Goal: Task Accomplishment & Management: Manage account settings

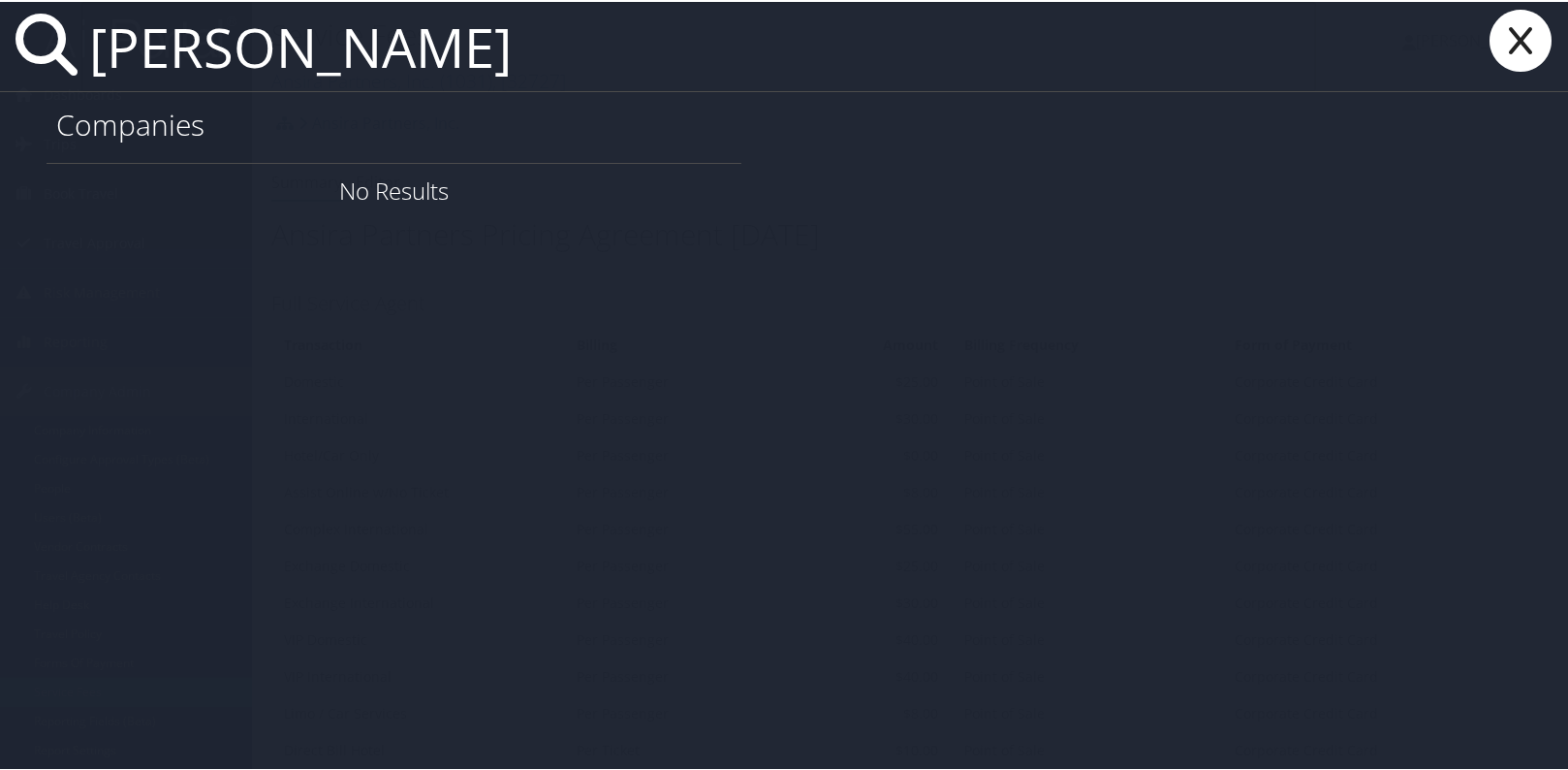
type input "[PERSON_NAME]"
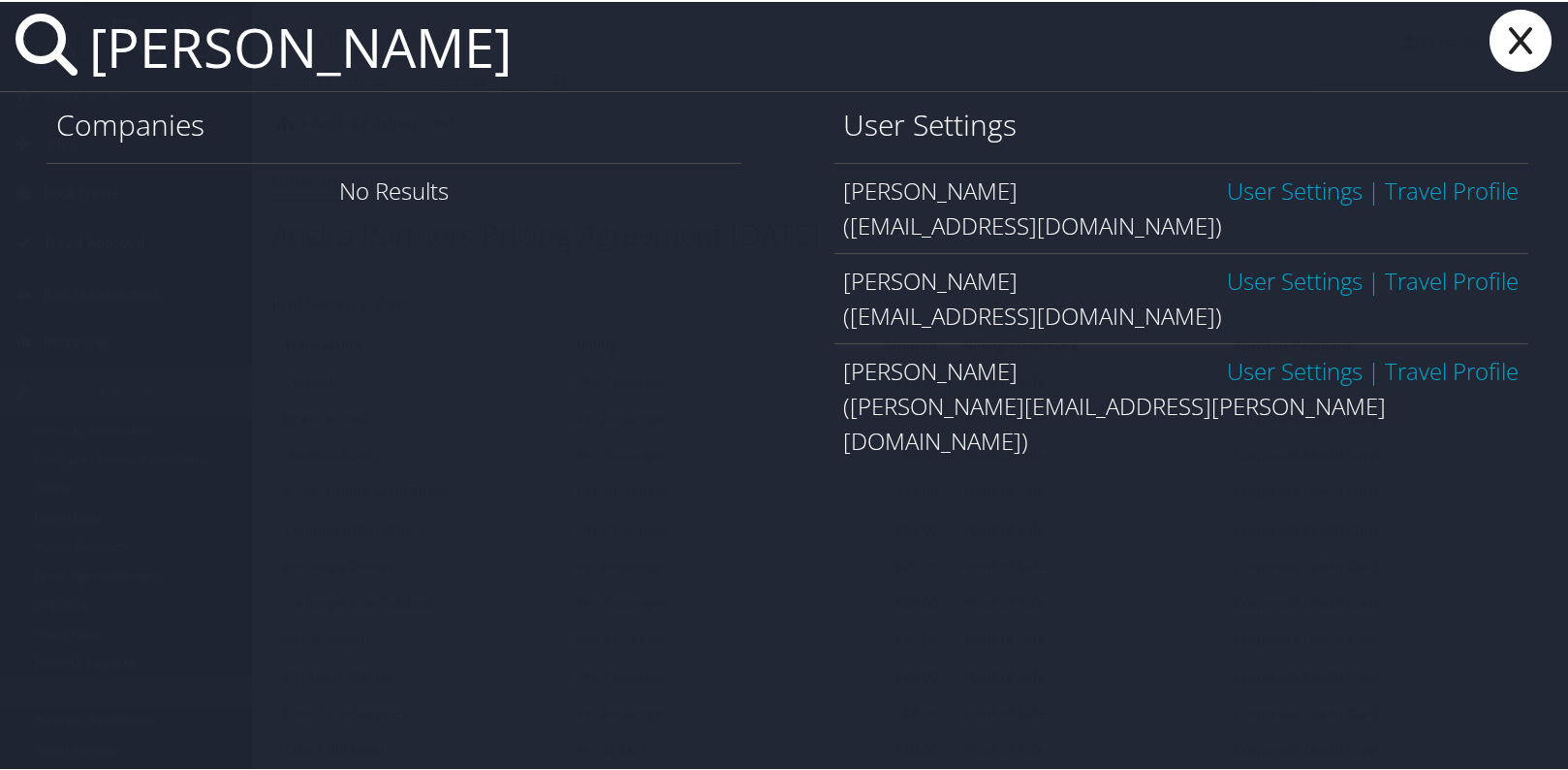
click at [1267, 375] on link "User Settings" at bounding box center [1295, 369] width 136 height 32
click at [1247, 189] on link "User Settings" at bounding box center [1295, 189] width 136 height 32
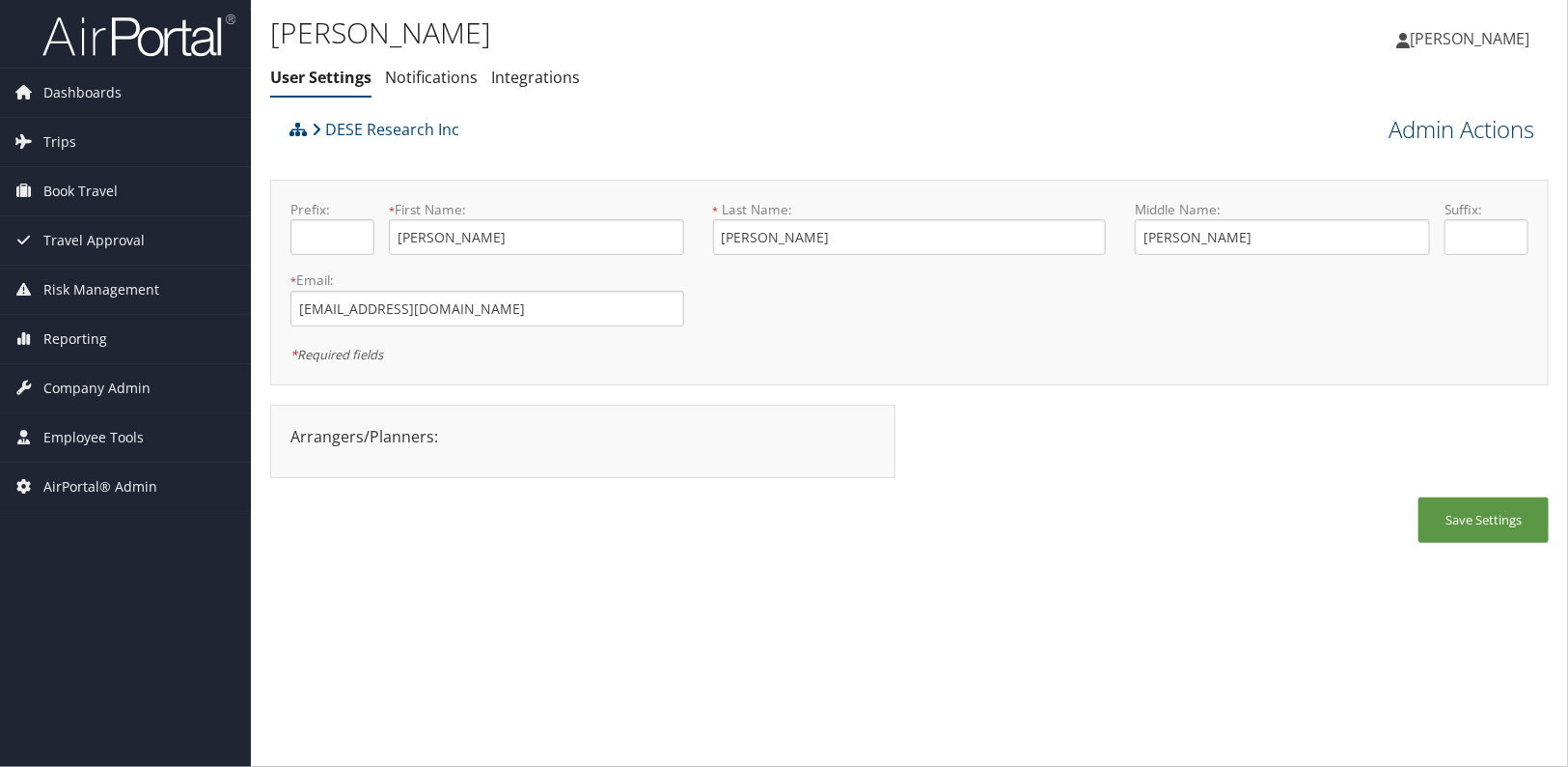
click at [1434, 136] on link "Admin Actions" at bounding box center [1462, 129] width 146 height 33
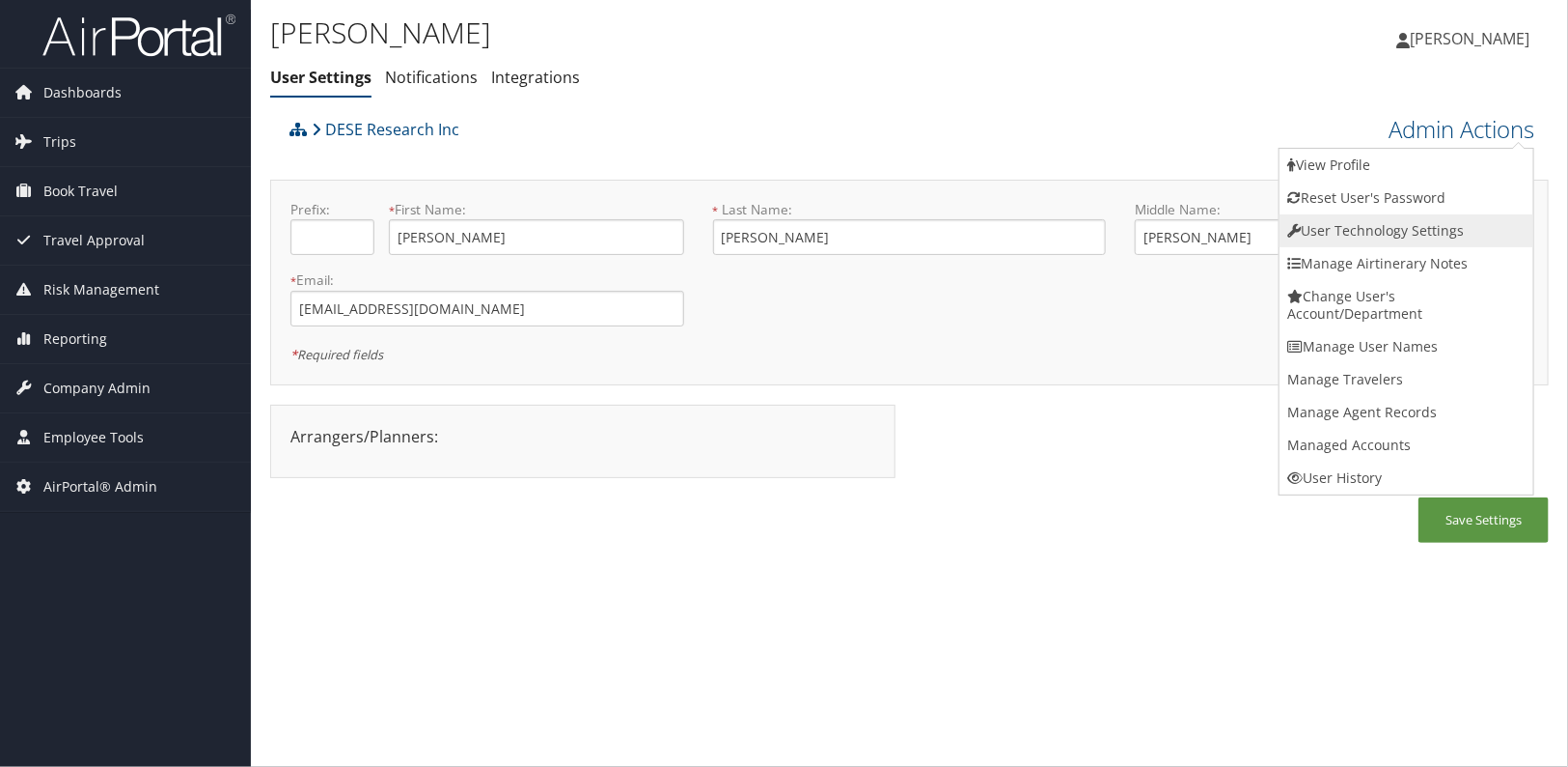
click at [1360, 238] on link "User Technology Settings" at bounding box center [1406, 230] width 254 height 33
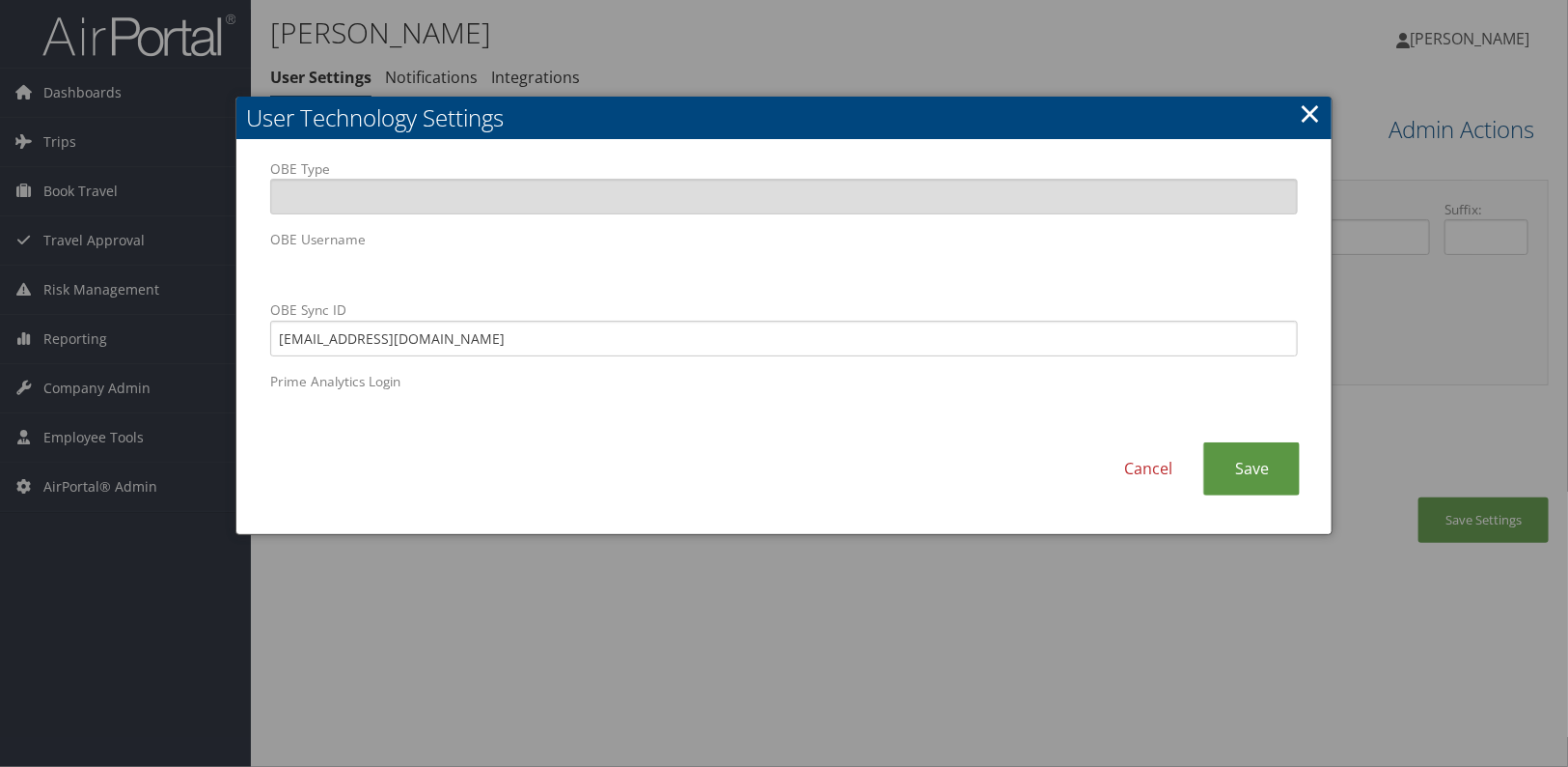
click at [253, 257] on div "OBE Type OBE Username OBE Sync ID JCRUTCHFIELD@DESE.COM Prime Analytics Login C…" at bounding box center [784, 337] width 1096 height 394
click at [696, 479] on div "Cancel Save" at bounding box center [784, 478] width 1058 height 73
click at [1254, 450] on link "Save" at bounding box center [1251, 468] width 96 height 53
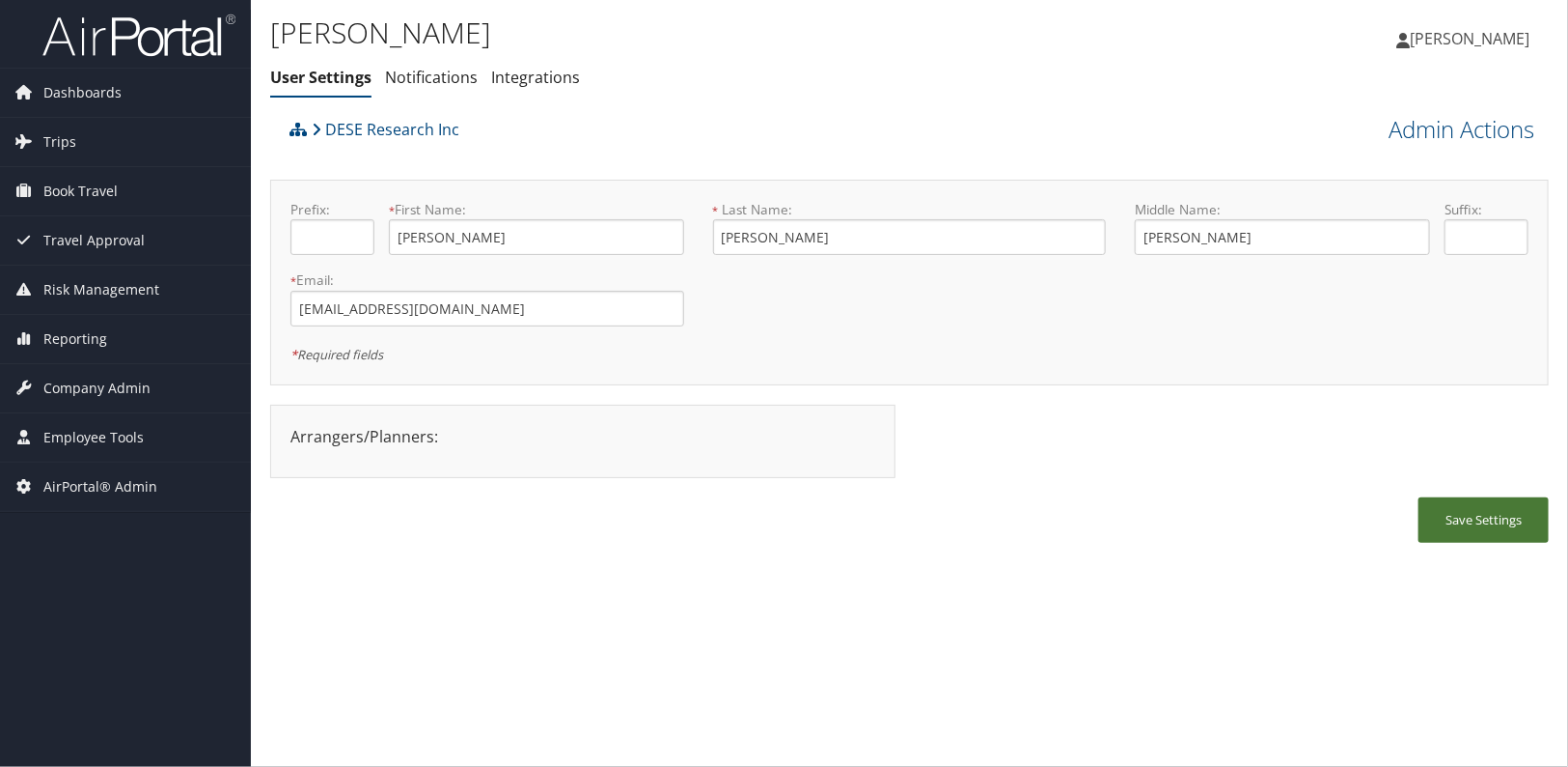
click at [1469, 525] on button "Save Settings" at bounding box center [1483, 520] width 130 height 46
click at [412, 651] on div "Jason Crutchfield User Settings Notifications Integrations User Settings Notifi…" at bounding box center [909, 383] width 1317 height 767
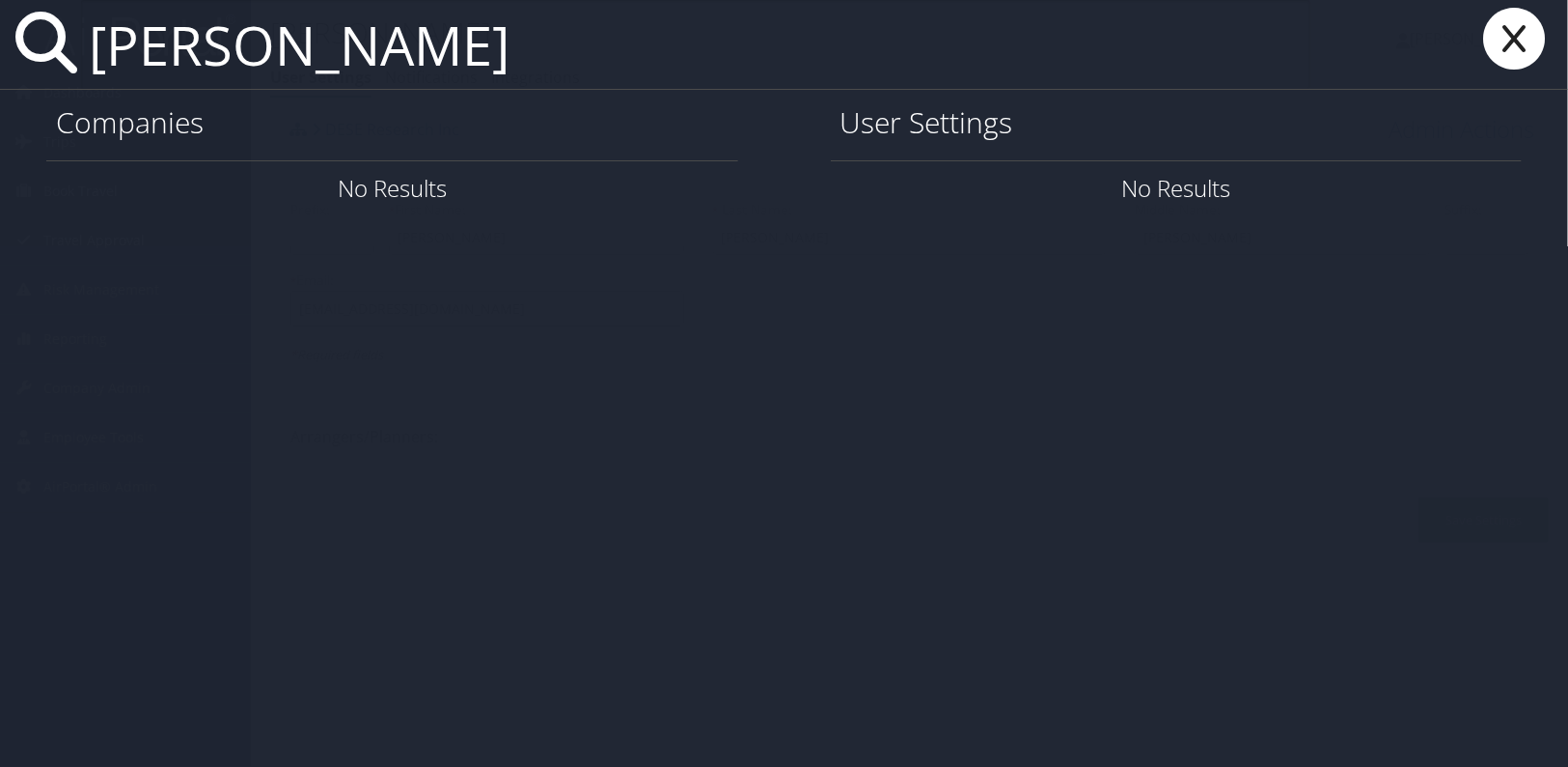
type input "jason crutchfield"
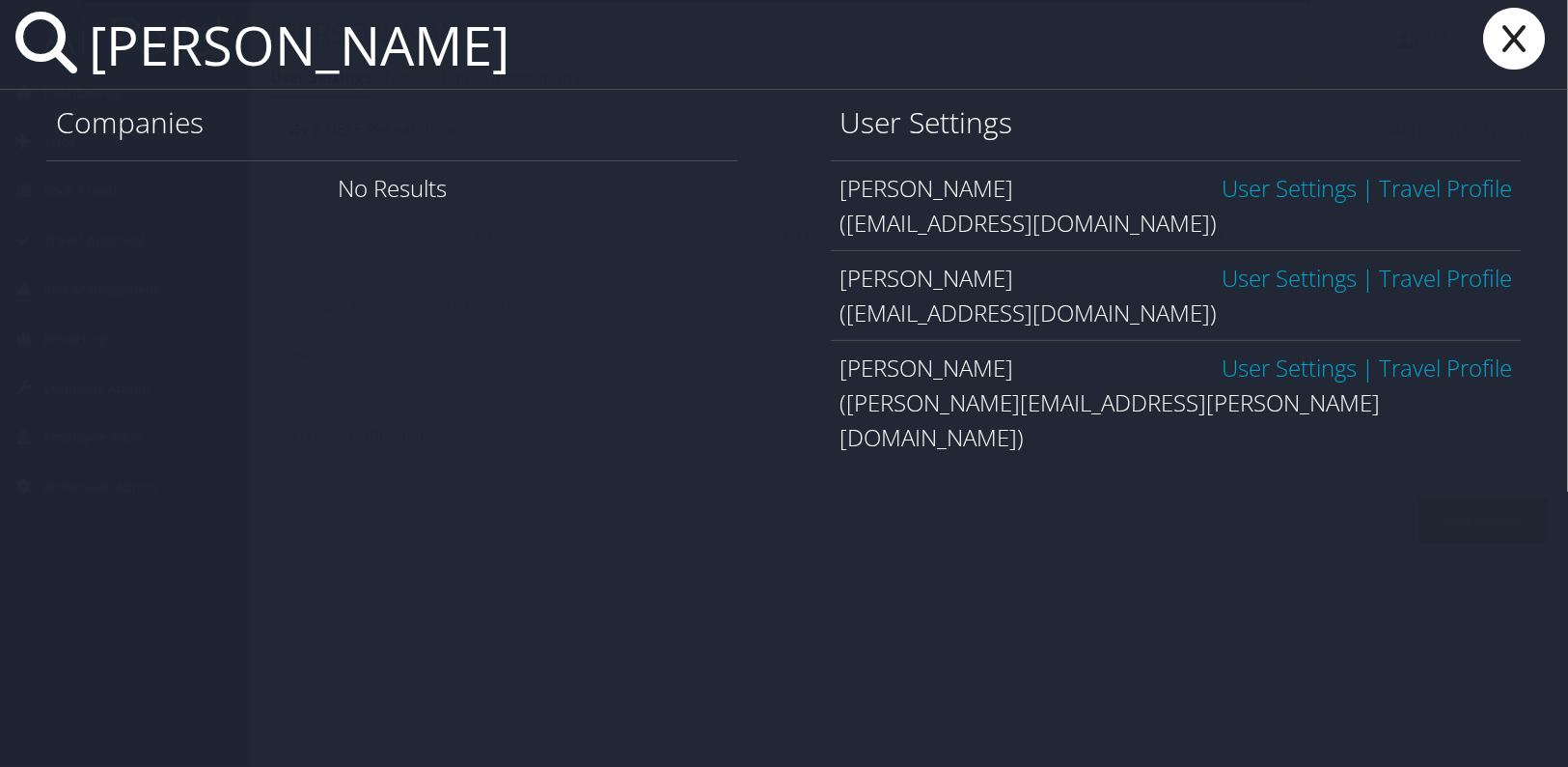
click at [1223, 276] on link "User Settings" at bounding box center [1290, 278] width 135 height 32
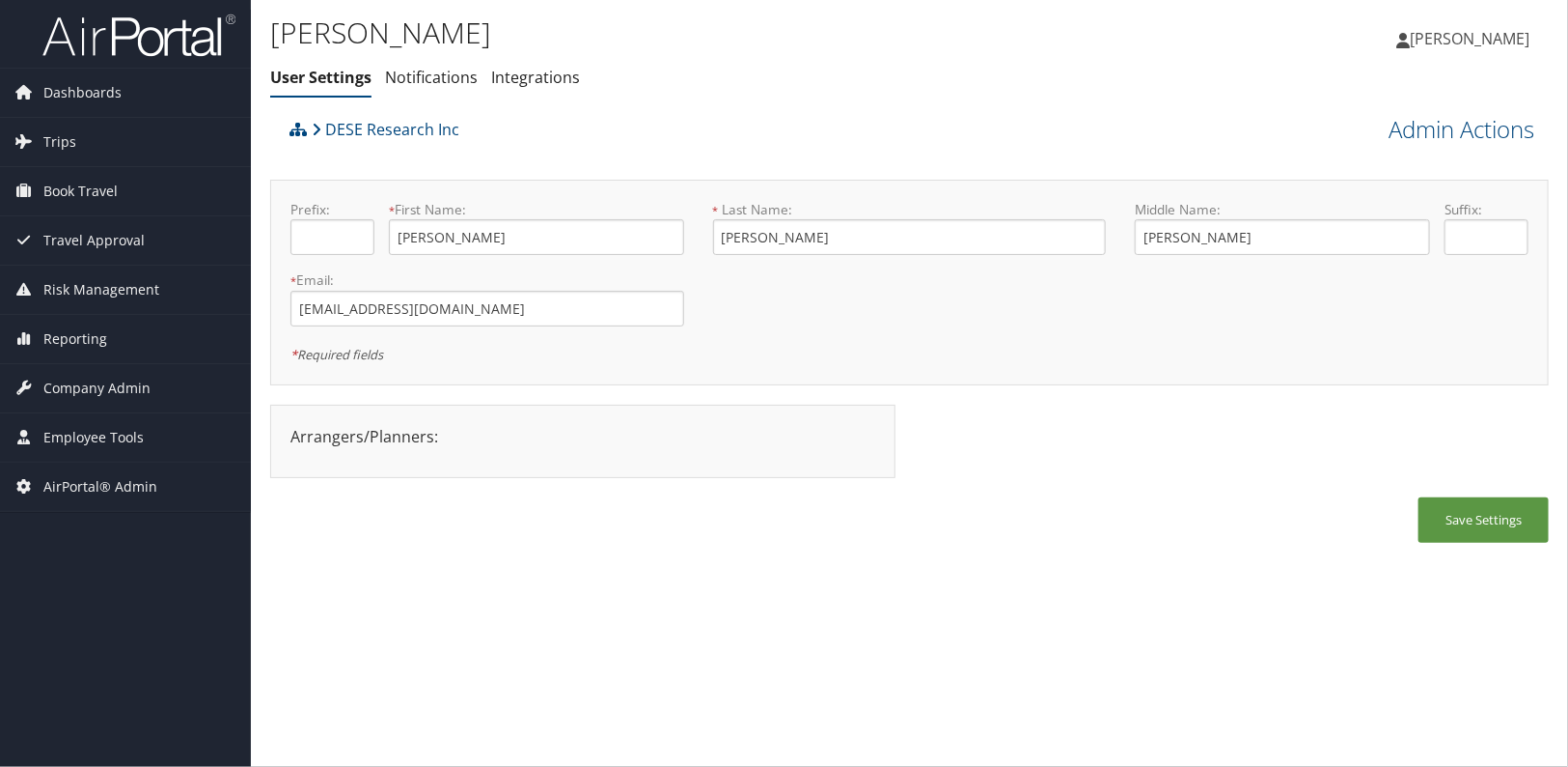
click at [869, 529] on div "Save Settings" at bounding box center [910, 529] width 1279 height 65
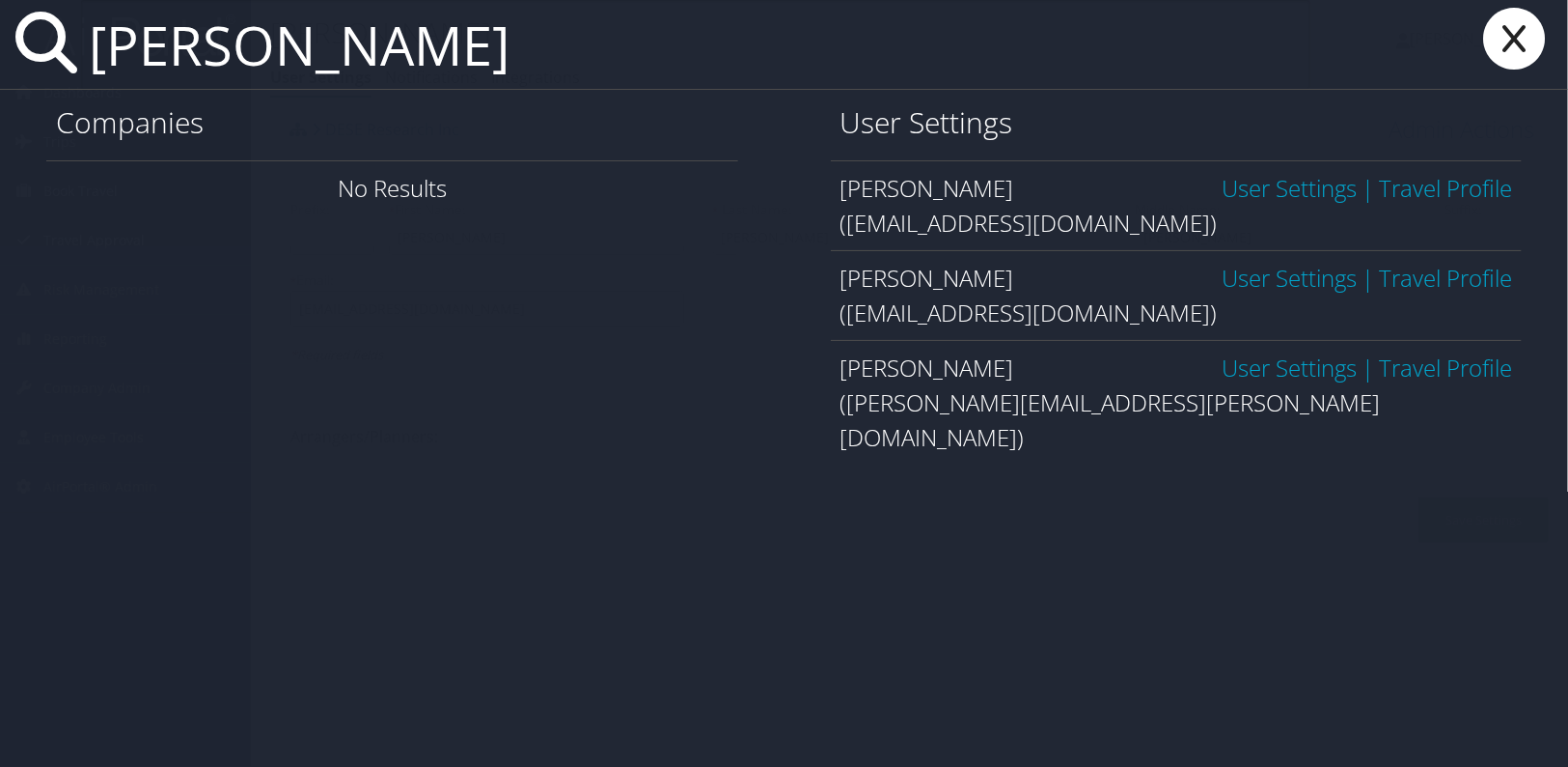
click at [1262, 185] on link "User Settings" at bounding box center [1290, 188] width 135 height 32
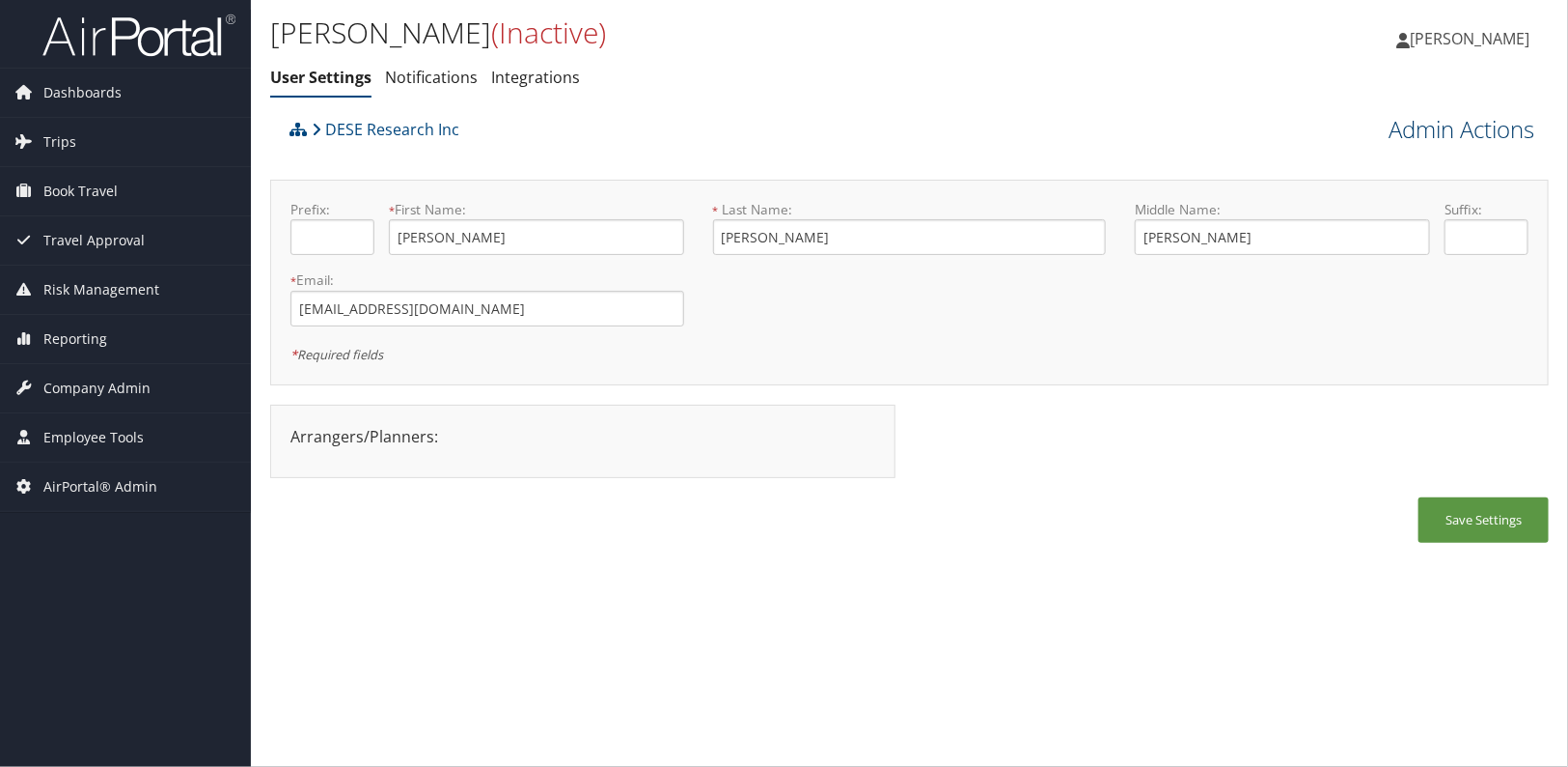
click at [1451, 128] on link "Admin Actions" at bounding box center [1462, 129] width 146 height 33
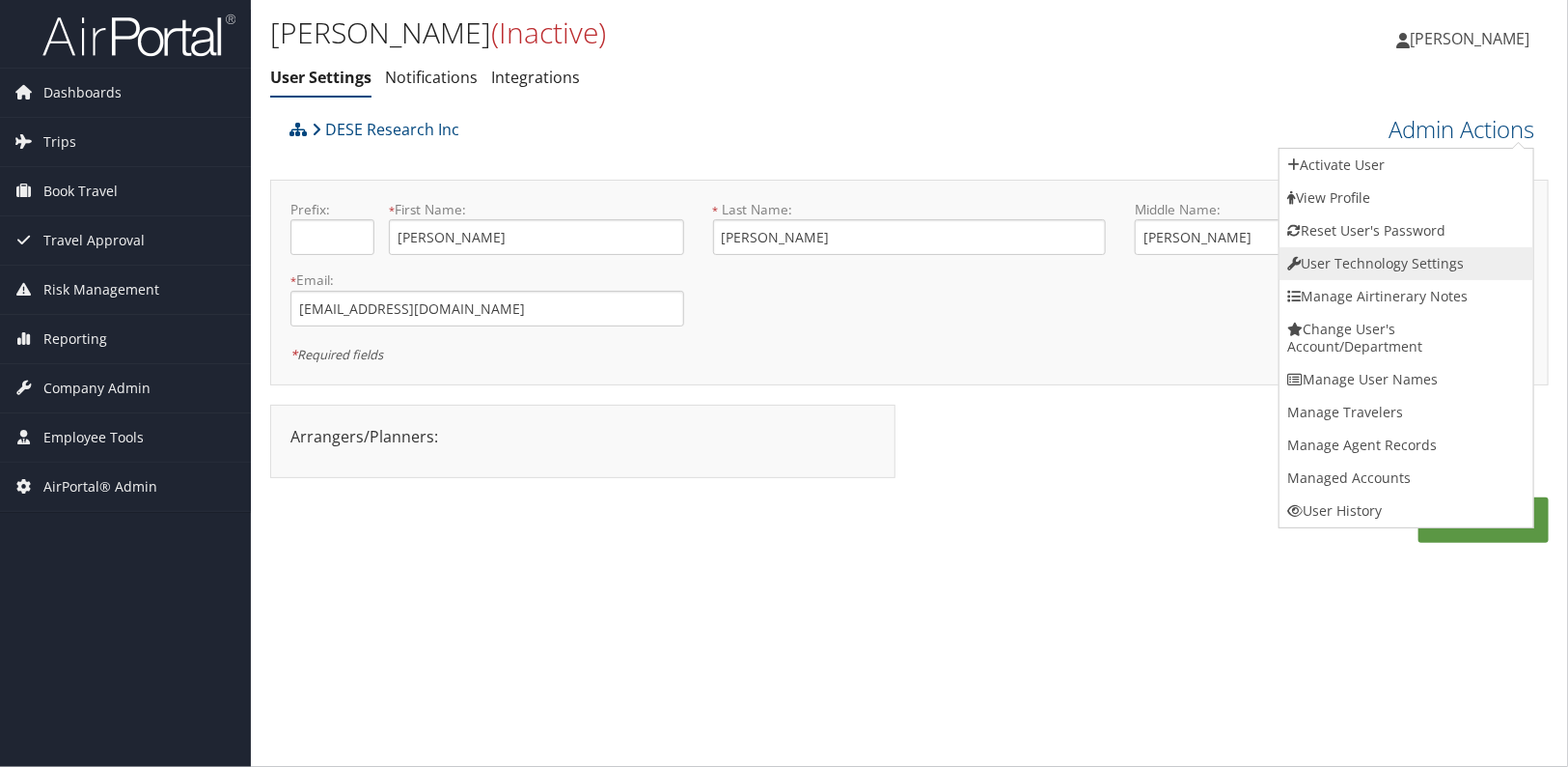
click at [1389, 265] on link "User Technology Settings" at bounding box center [1406, 263] width 254 height 33
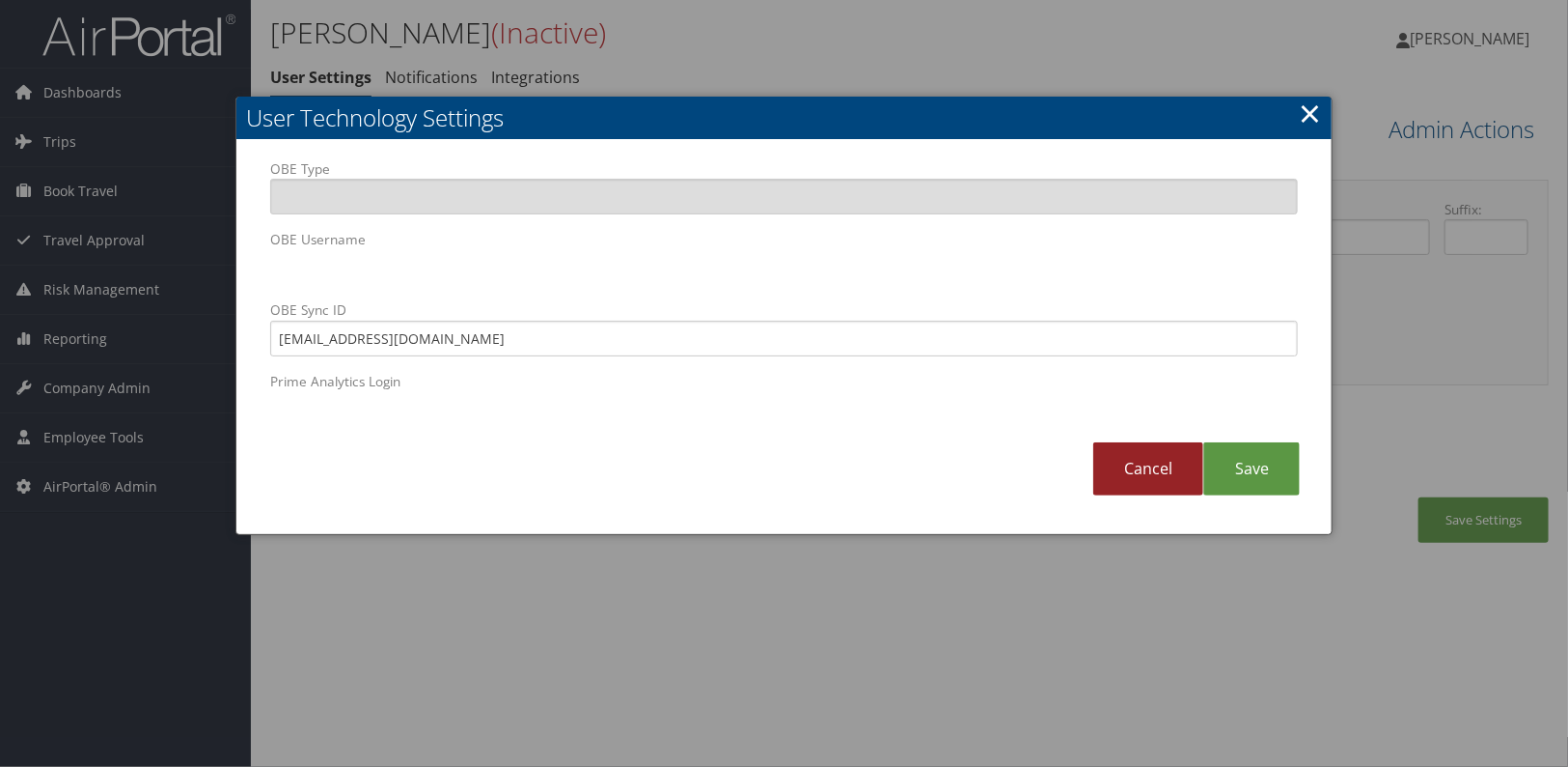
click at [1168, 467] on link "Cancel" at bounding box center [1148, 468] width 110 height 53
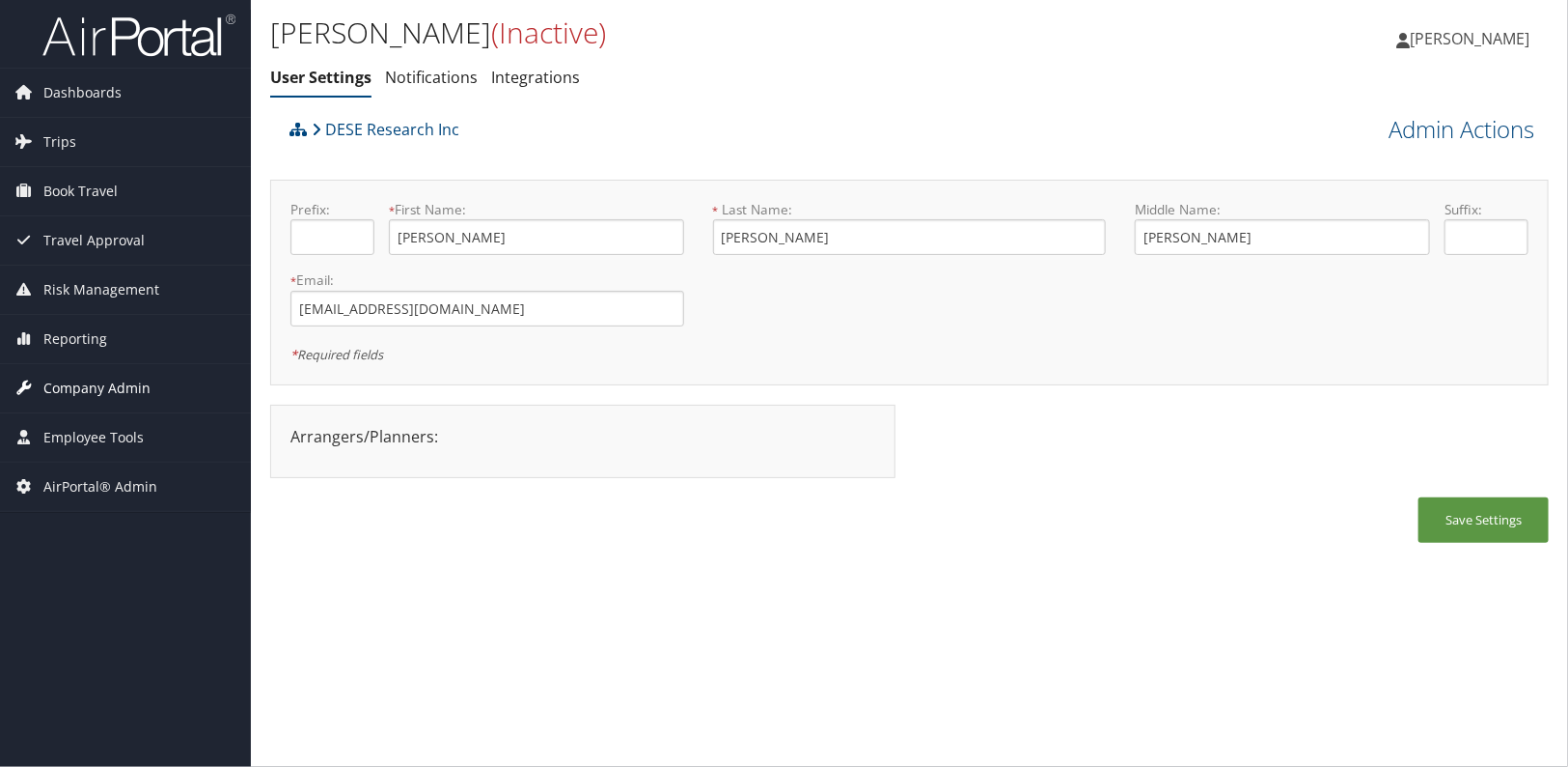
click at [105, 392] on span "Company Admin" at bounding box center [97, 388] width 107 height 49
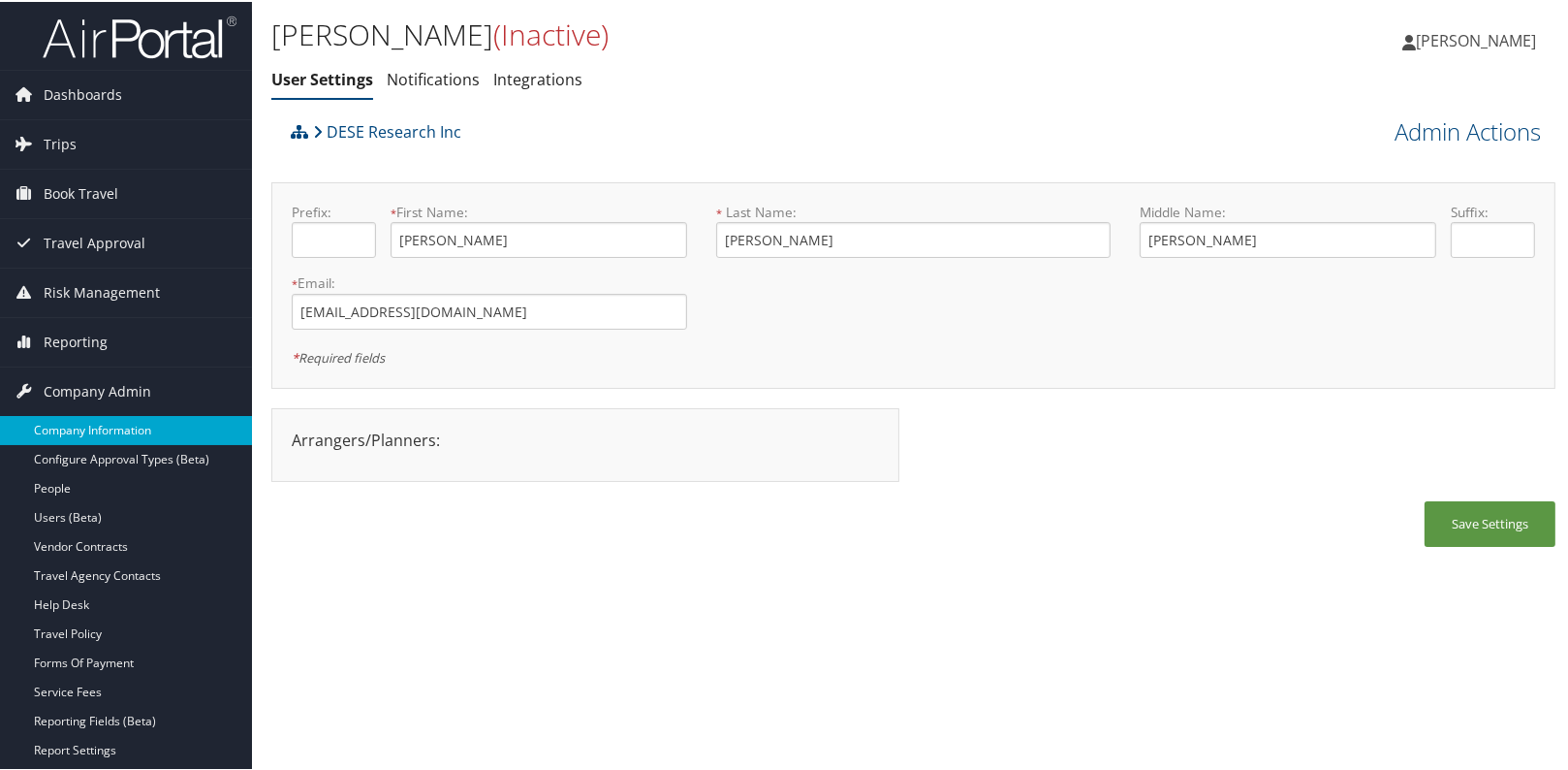
click at [96, 433] on link "Company Information" at bounding box center [126, 427] width 252 height 29
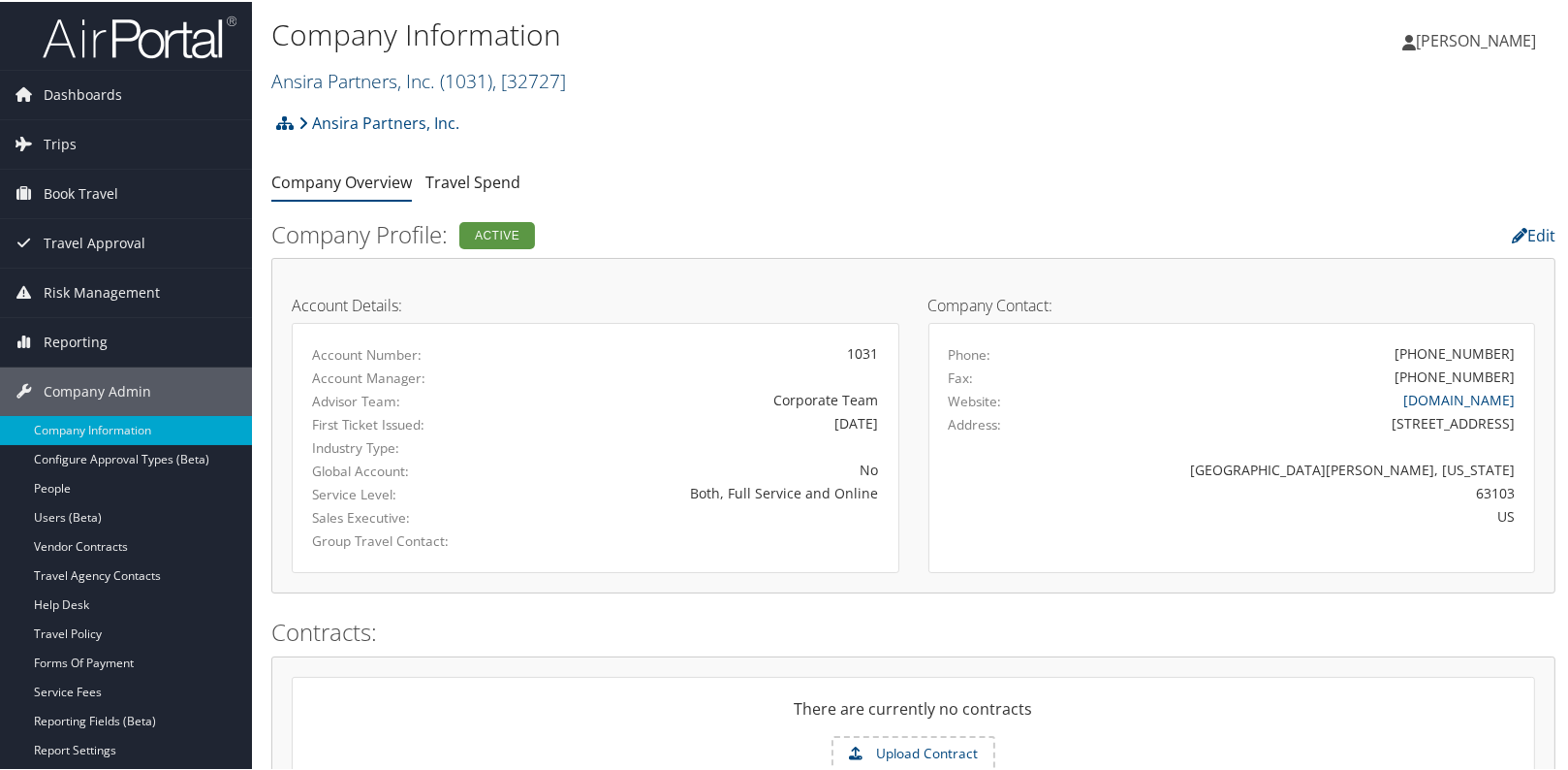
click at [349, 78] on link "Ansira Partners, Inc. ( 1031 ) , [ 32727 ]" at bounding box center [418, 79] width 295 height 26
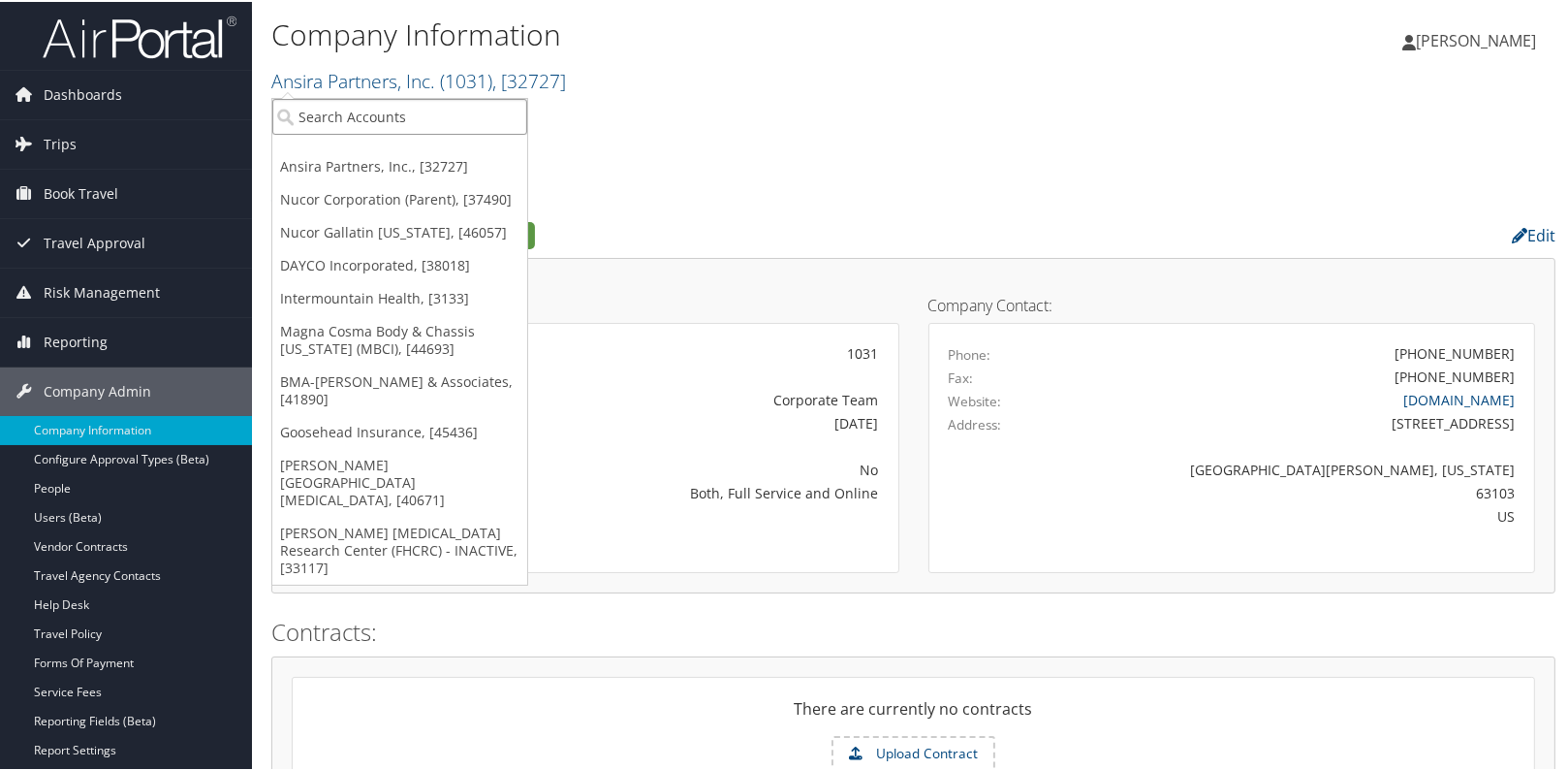
click at [333, 118] on input "search" at bounding box center [399, 115] width 255 height 36
type input "us farathane"
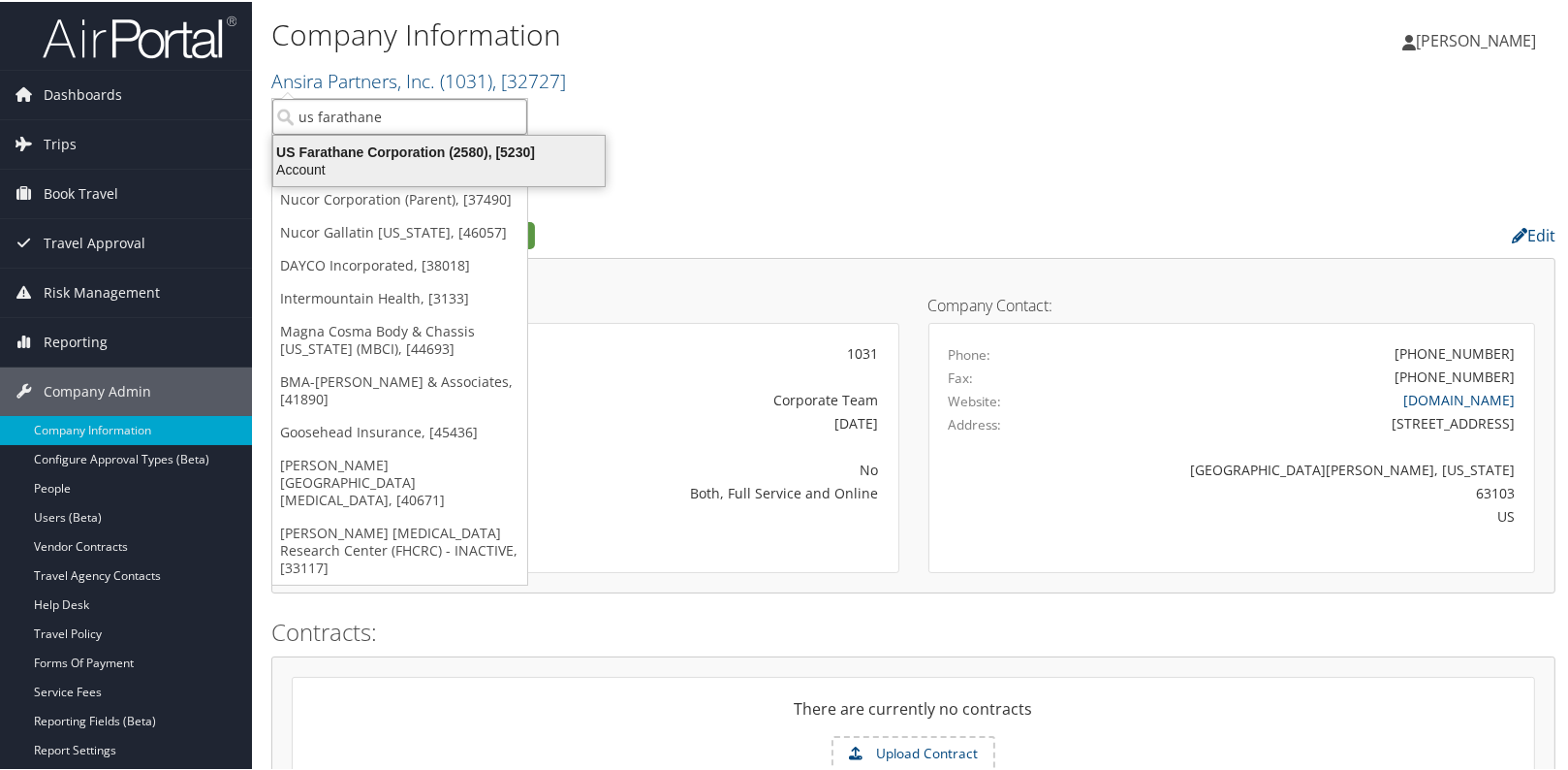
click at [387, 153] on div "US Farathane Corporation (2580), [5230]" at bounding box center [438, 150] width 355 height 17
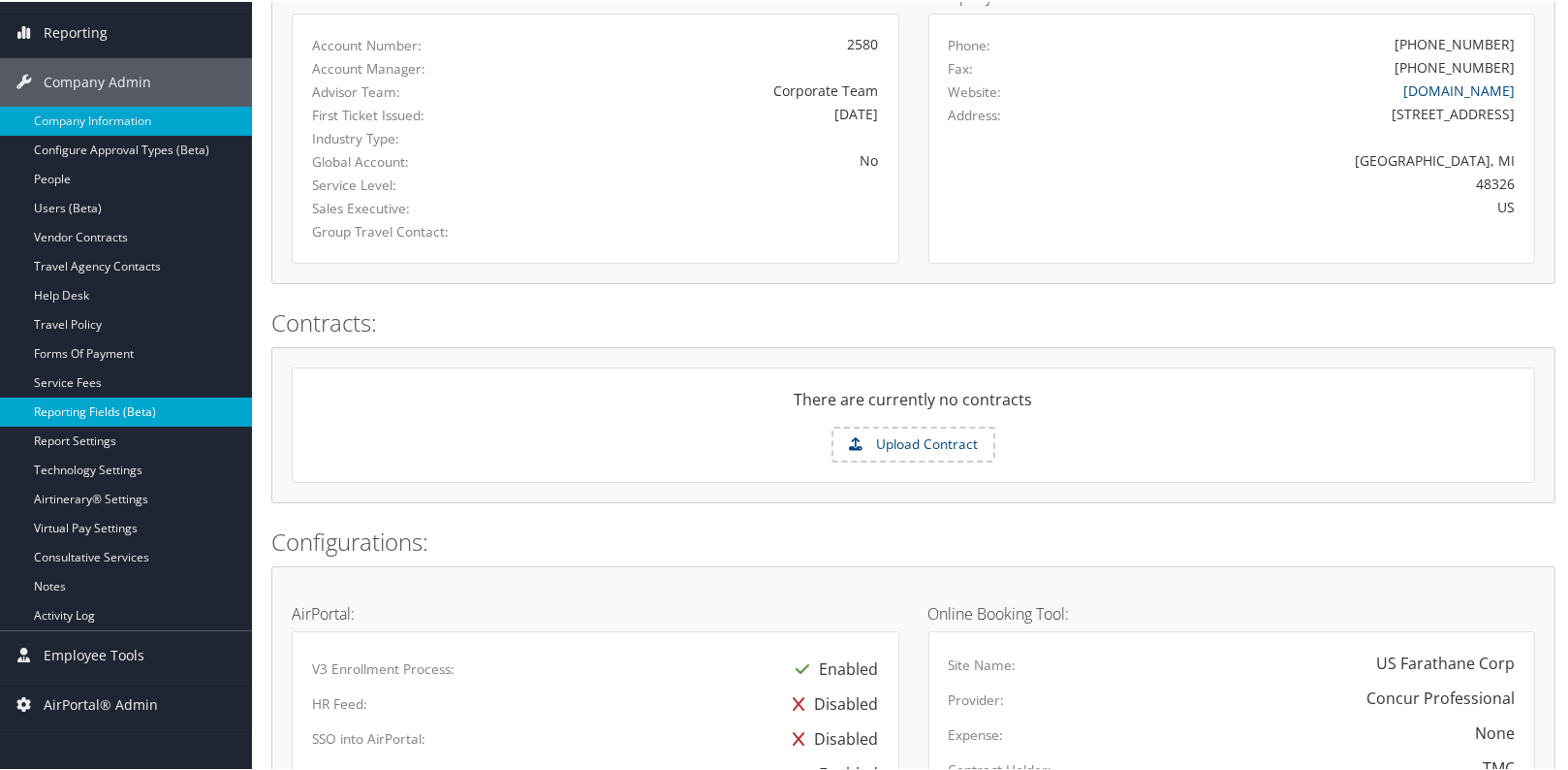
scroll to position [352, 0]
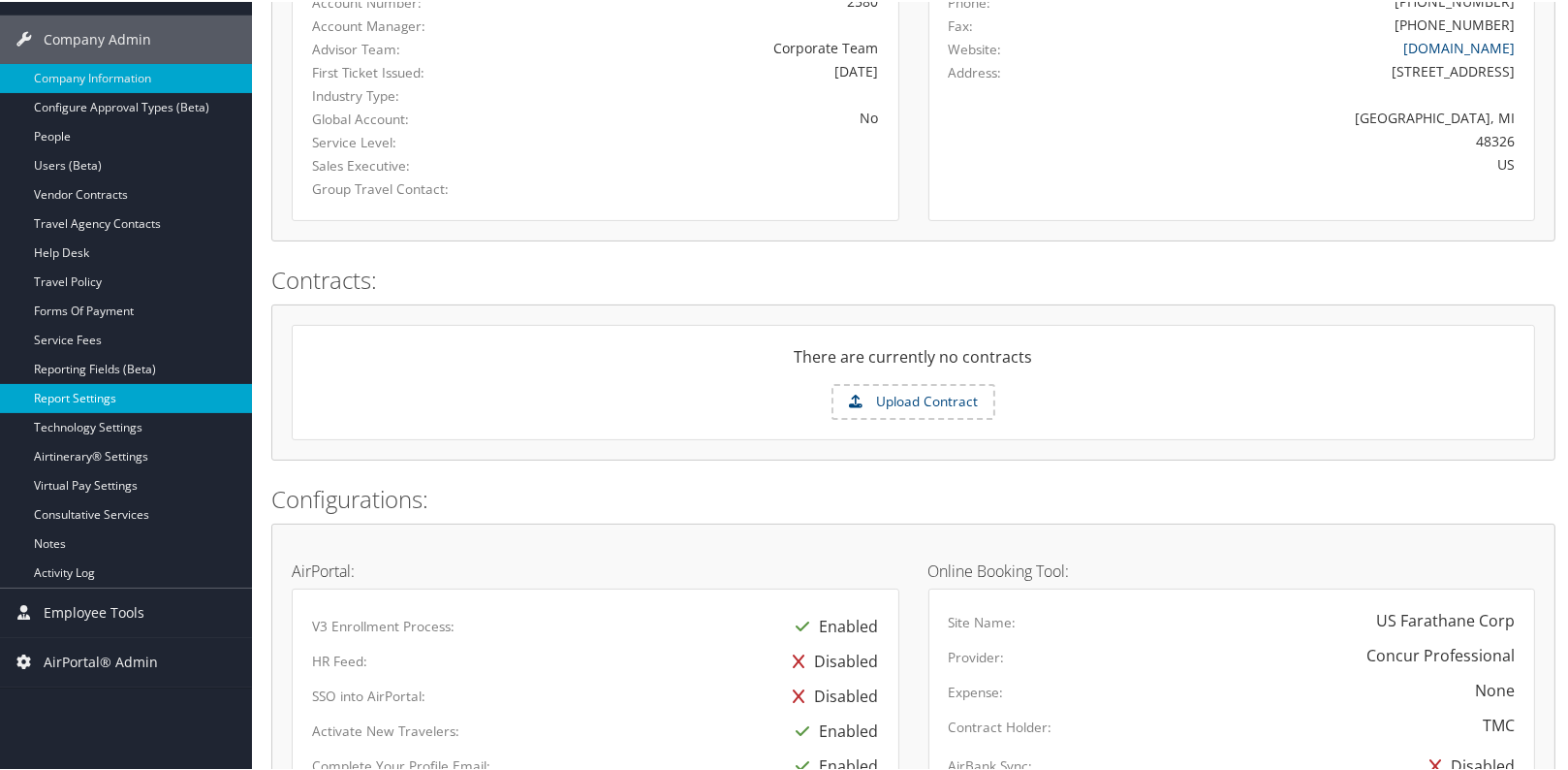
click at [84, 400] on link "Report Settings" at bounding box center [126, 395] width 252 height 29
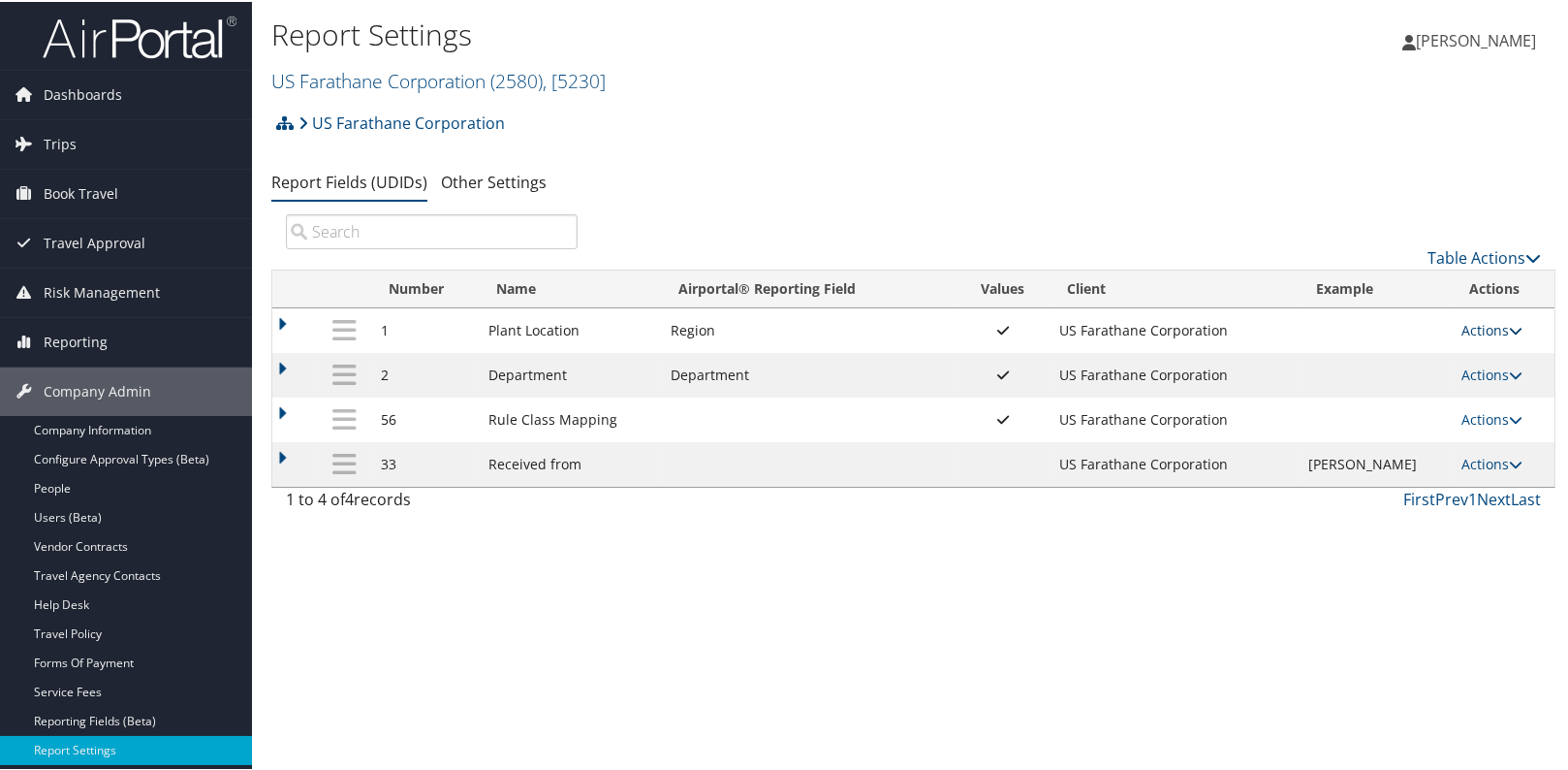
click at [1488, 334] on link "Actions" at bounding box center [1492, 328] width 61 height 18
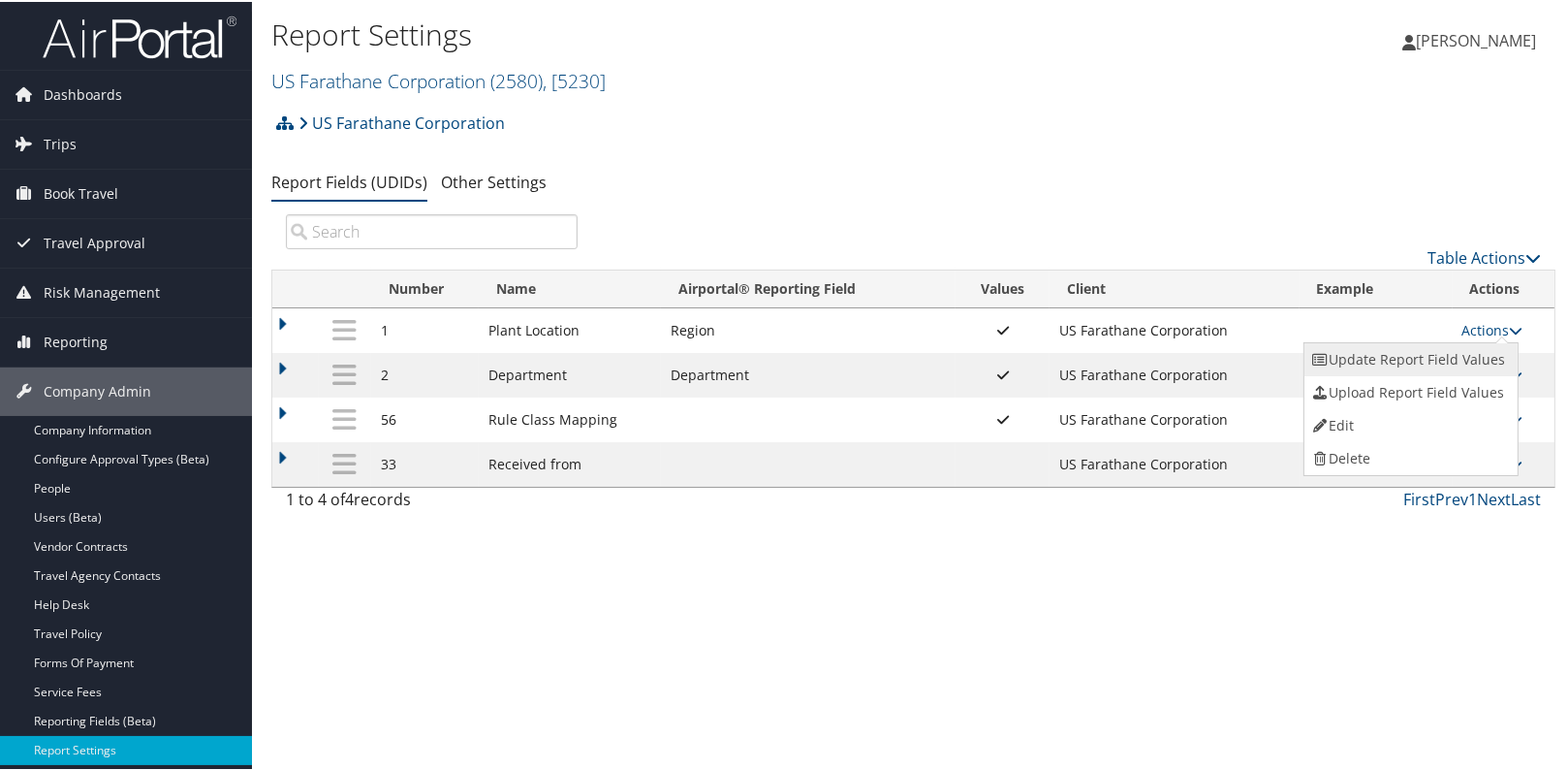
click at [1459, 363] on link "Update Report Field Values" at bounding box center [1409, 358] width 210 height 33
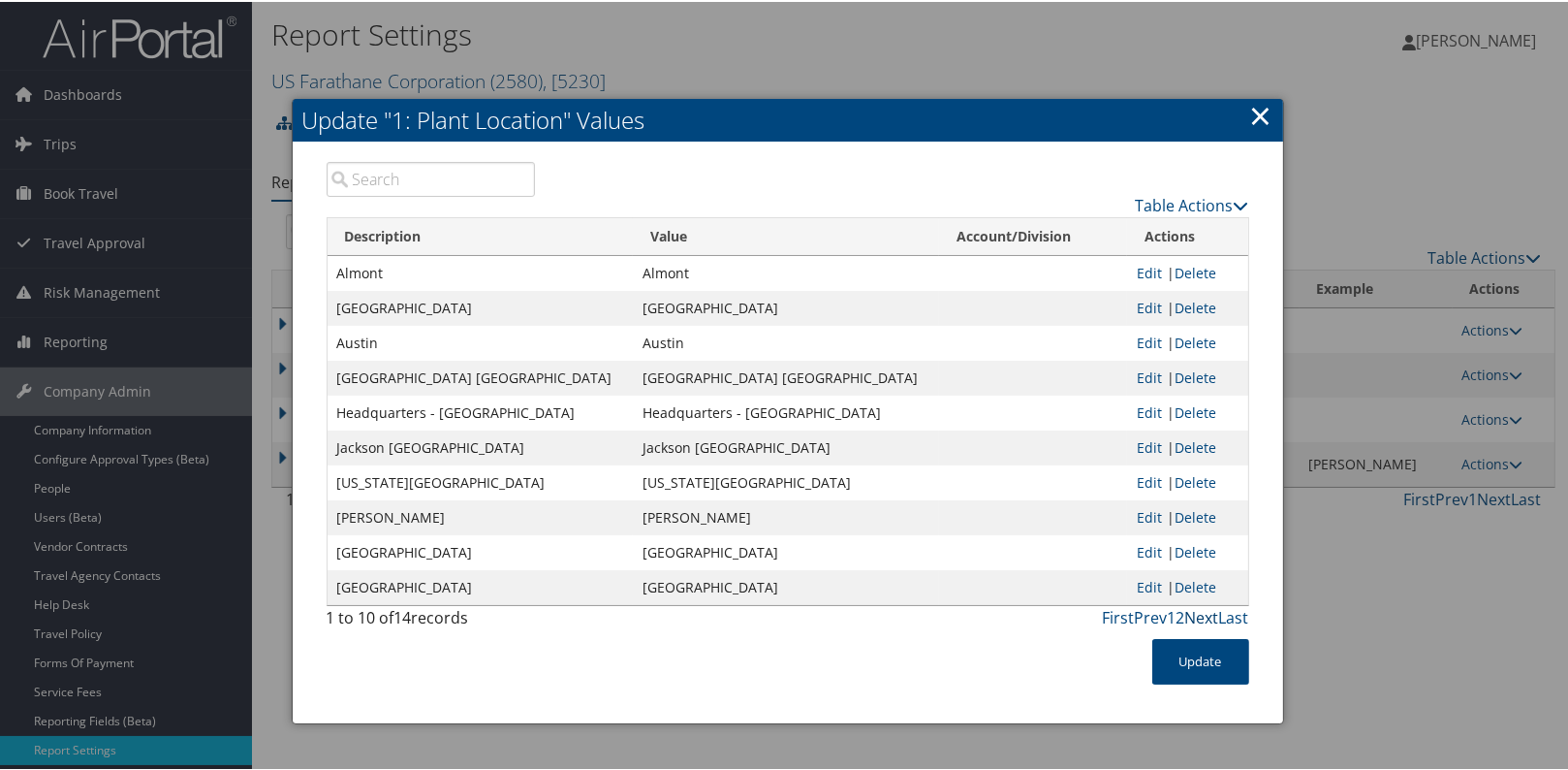
click at [1201, 612] on link "Next" at bounding box center [1202, 615] width 34 height 21
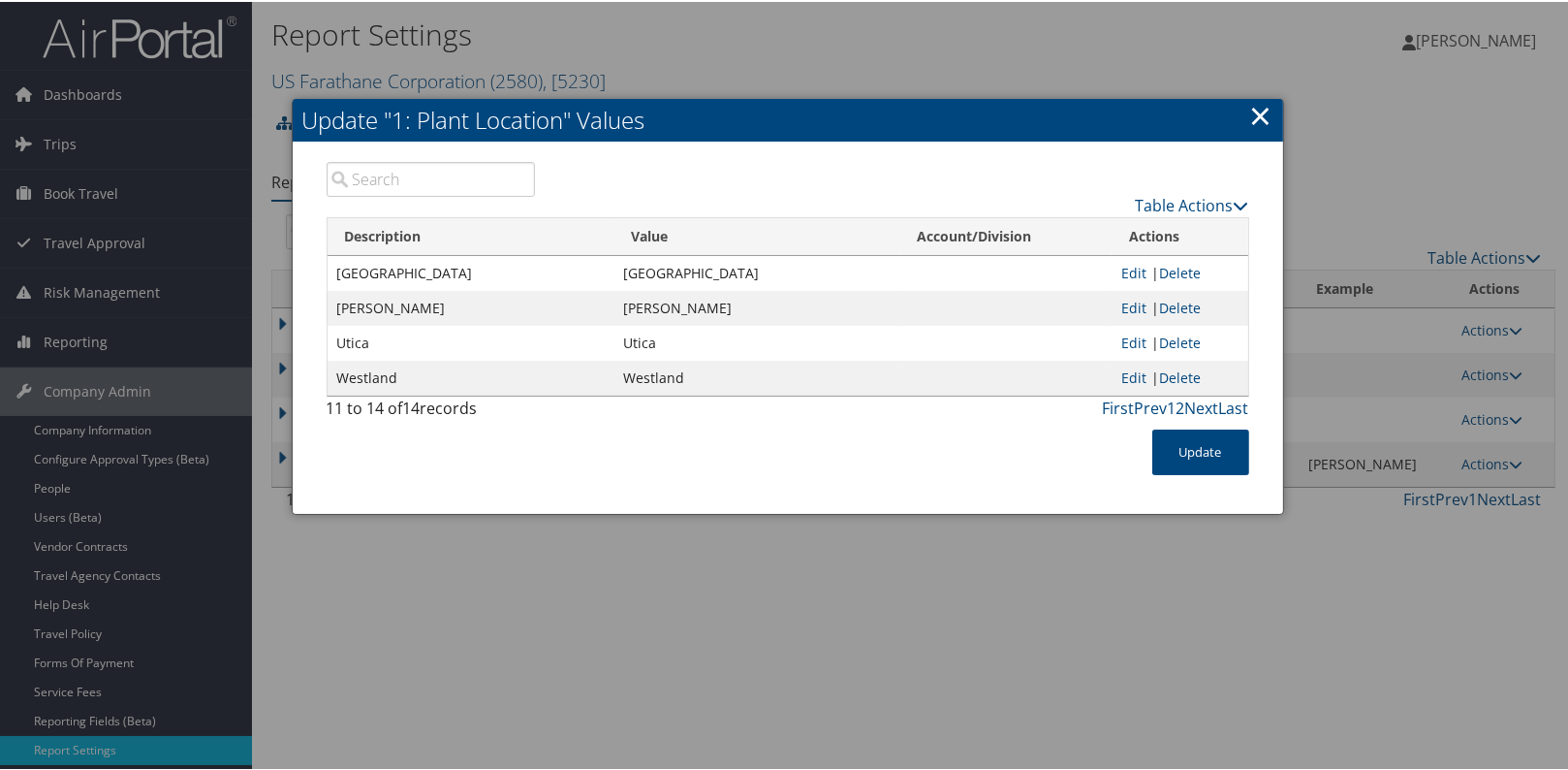
click at [1253, 125] on link "×" at bounding box center [1261, 113] width 22 height 39
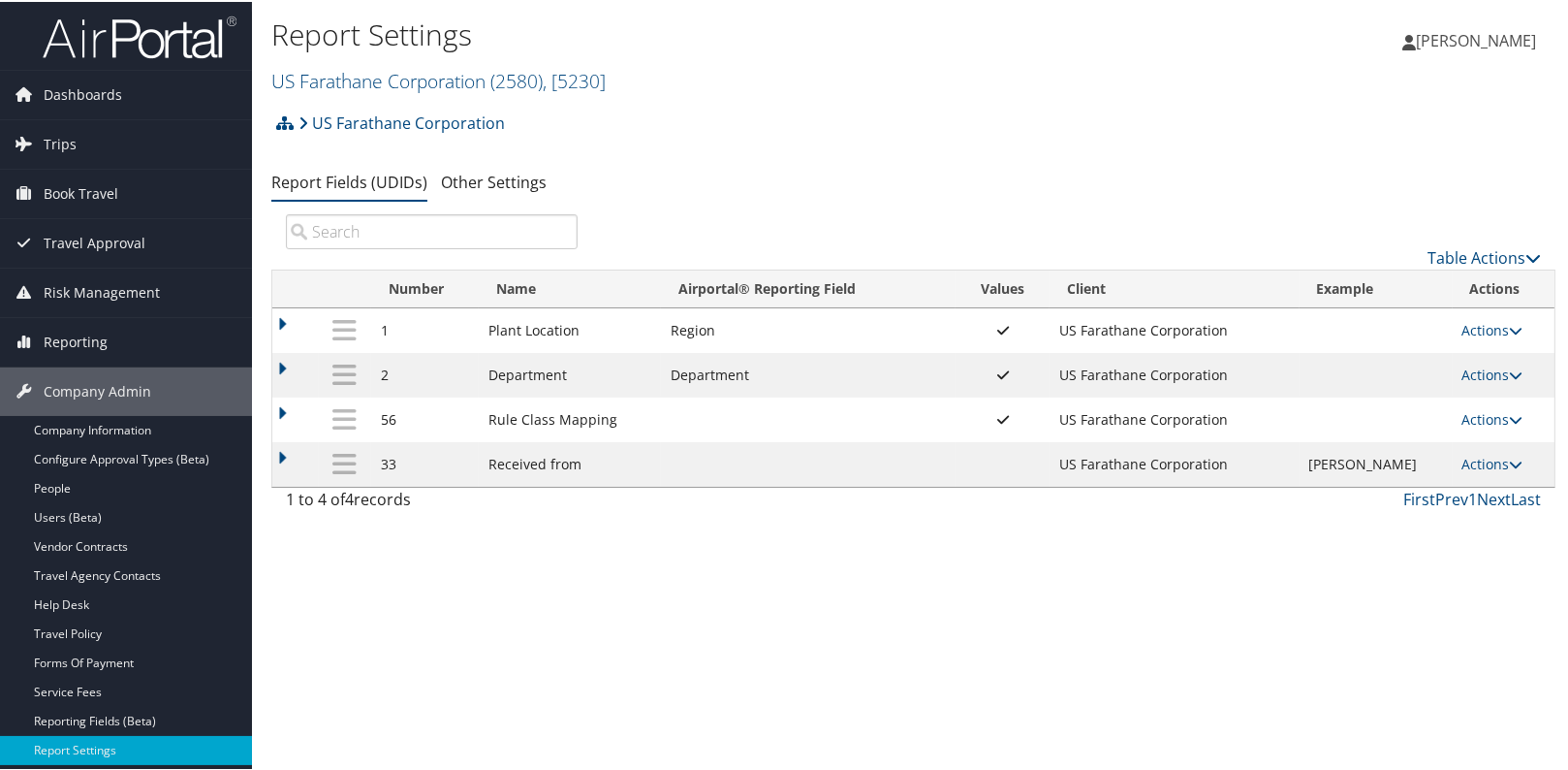
click at [1473, 383] on td "Actions Update Report Field Values Upload Report Field Values Edit Delete" at bounding box center [1504, 373] width 102 height 45
click at [1502, 370] on link "Actions" at bounding box center [1492, 373] width 61 height 18
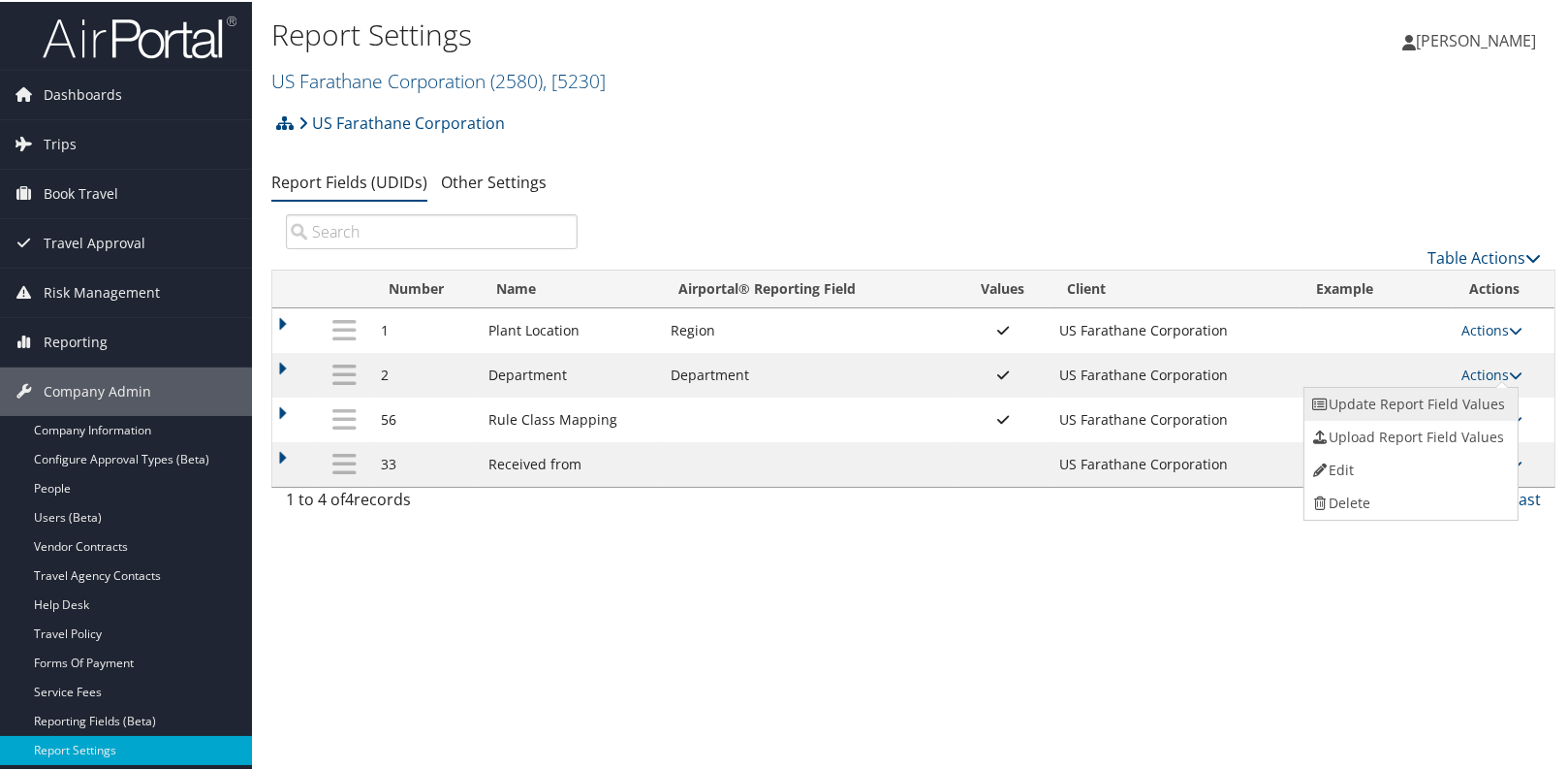
click at [1470, 390] on link "Update Report Field Values" at bounding box center [1409, 401] width 210 height 33
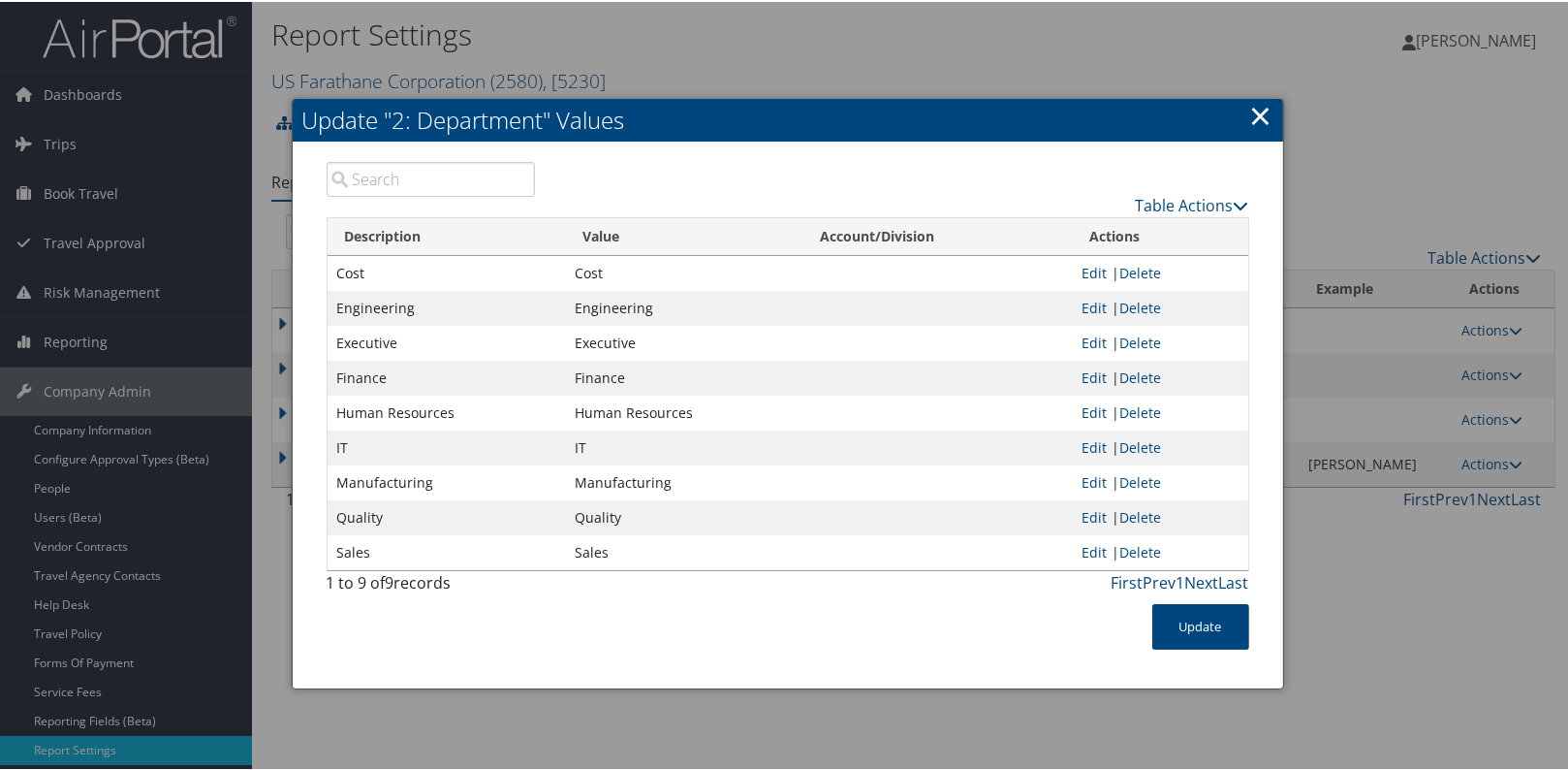
click at [1258, 116] on link "×" at bounding box center [1261, 113] width 22 height 39
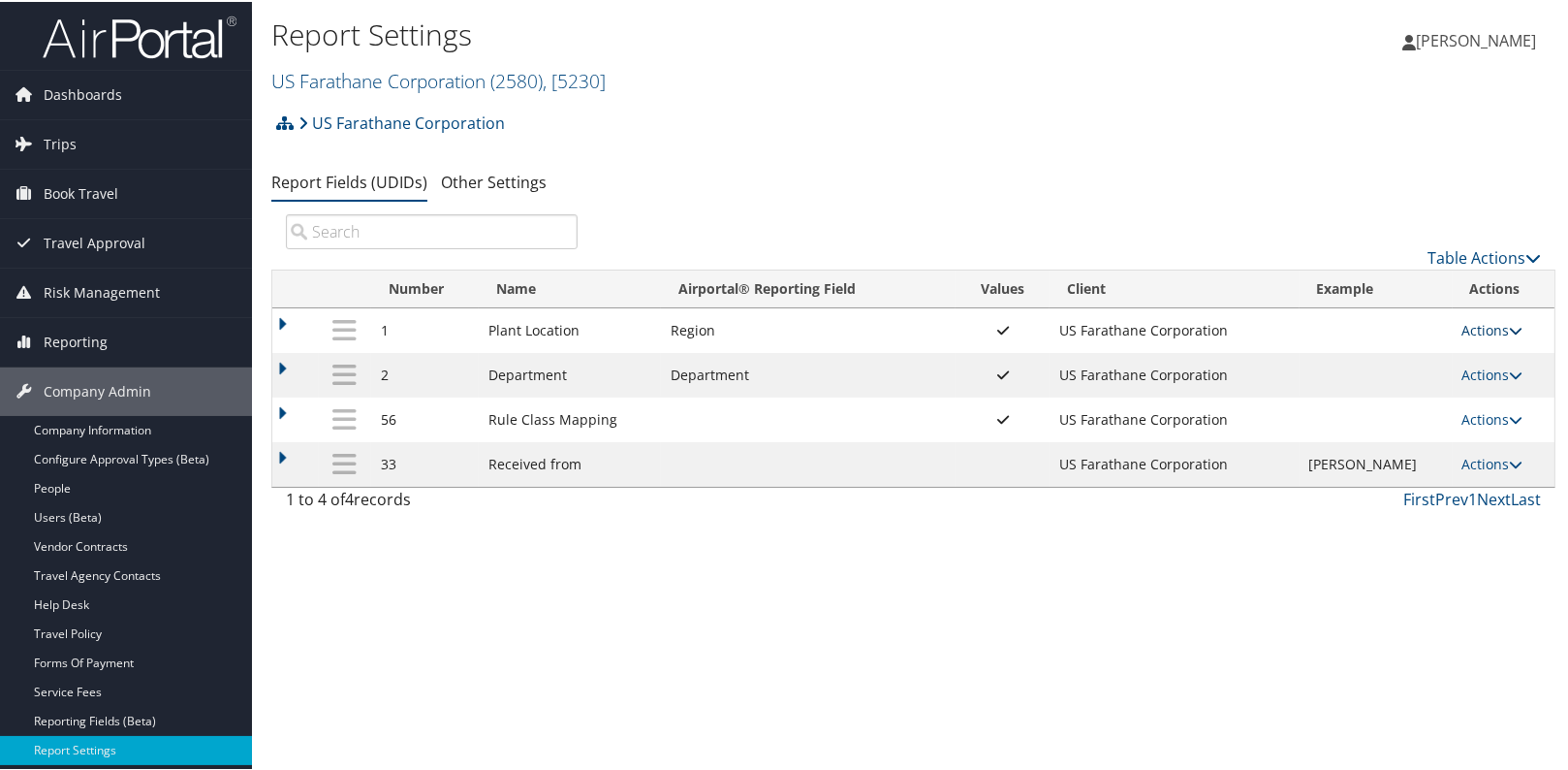
click at [1512, 328] on icon at bounding box center [1517, 329] width 14 height 14
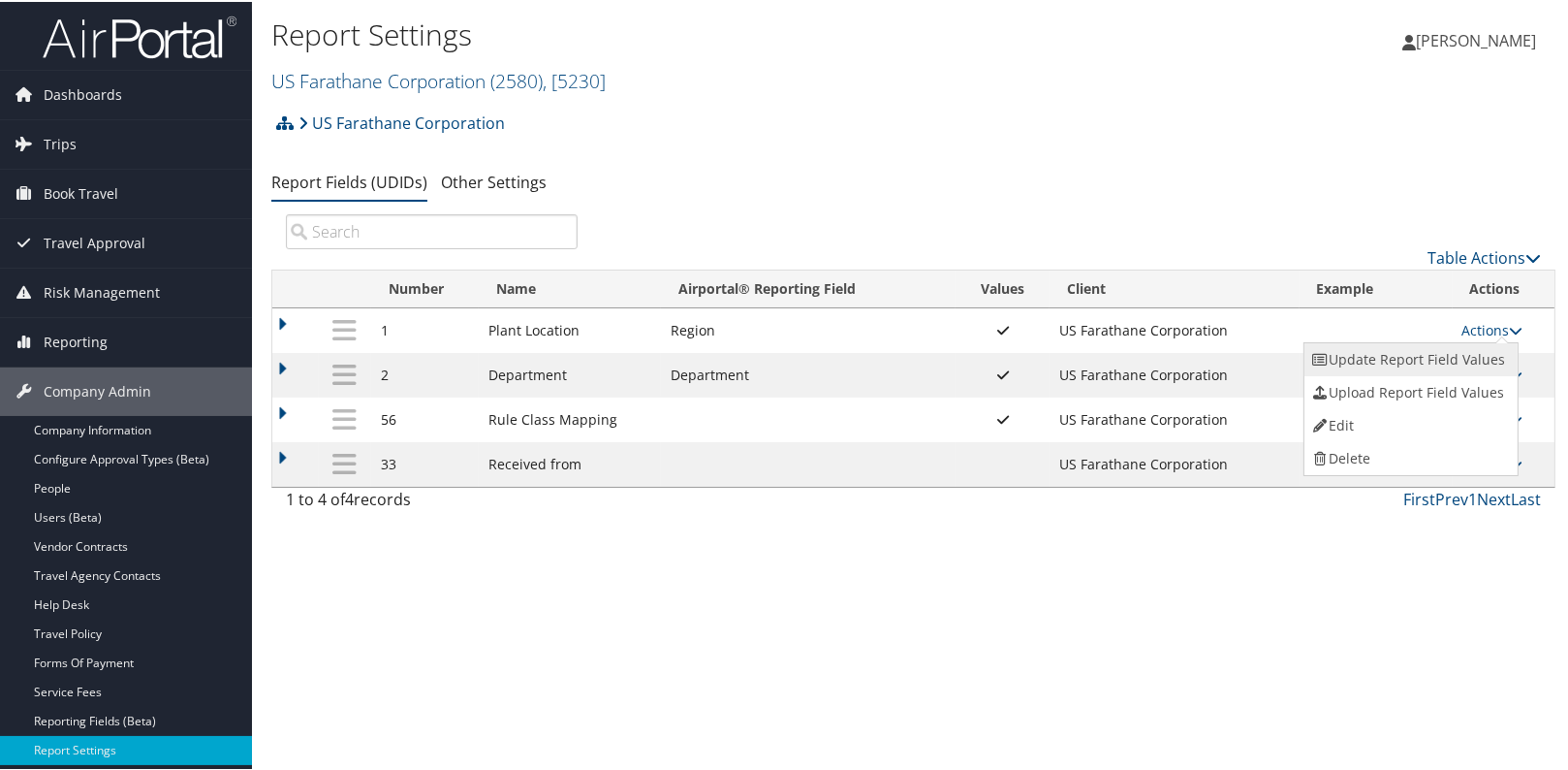
click at [1461, 349] on link "Update Report Field Values" at bounding box center [1409, 358] width 210 height 33
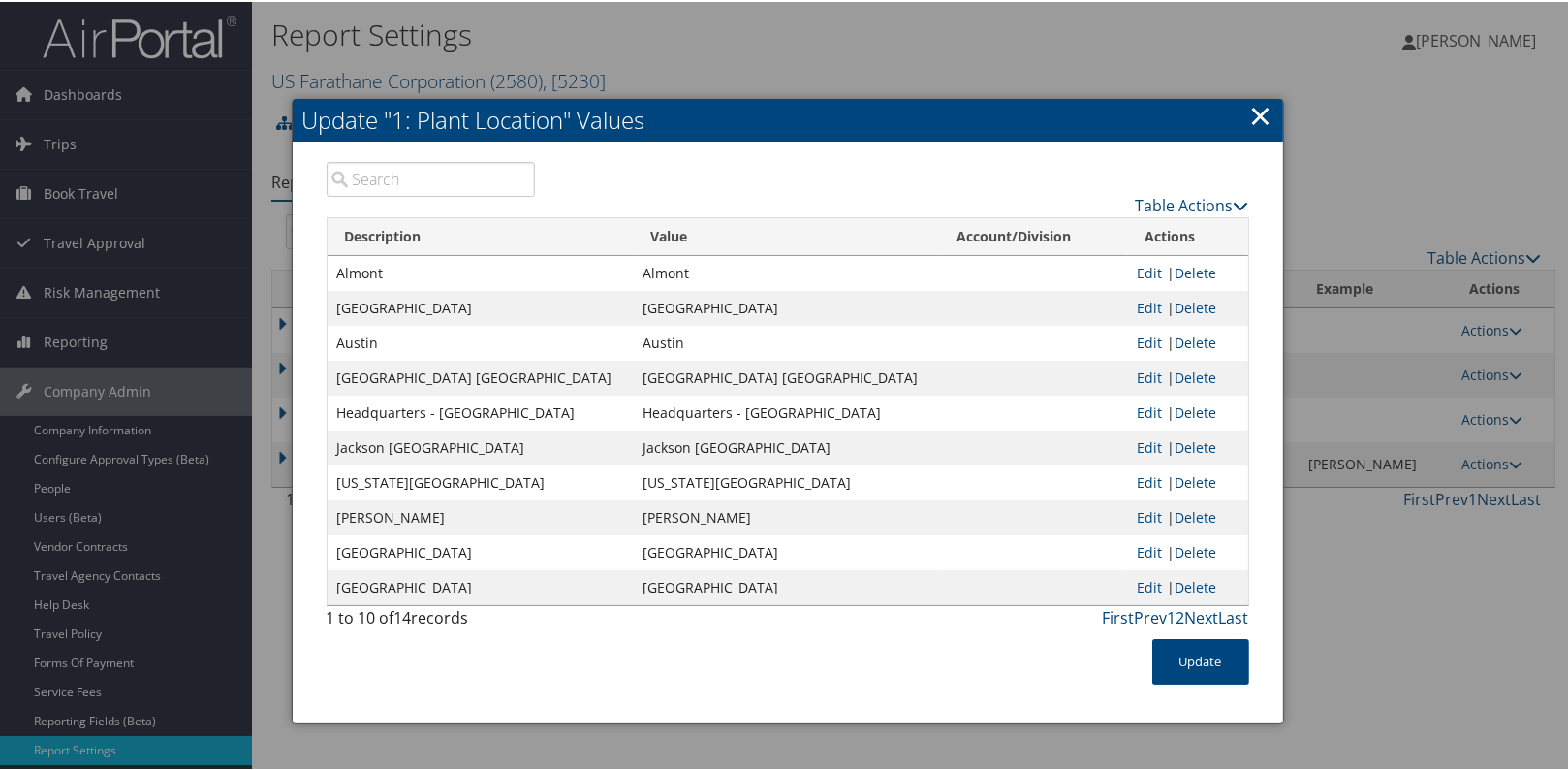
click at [1258, 110] on link "×" at bounding box center [1261, 113] width 22 height 39
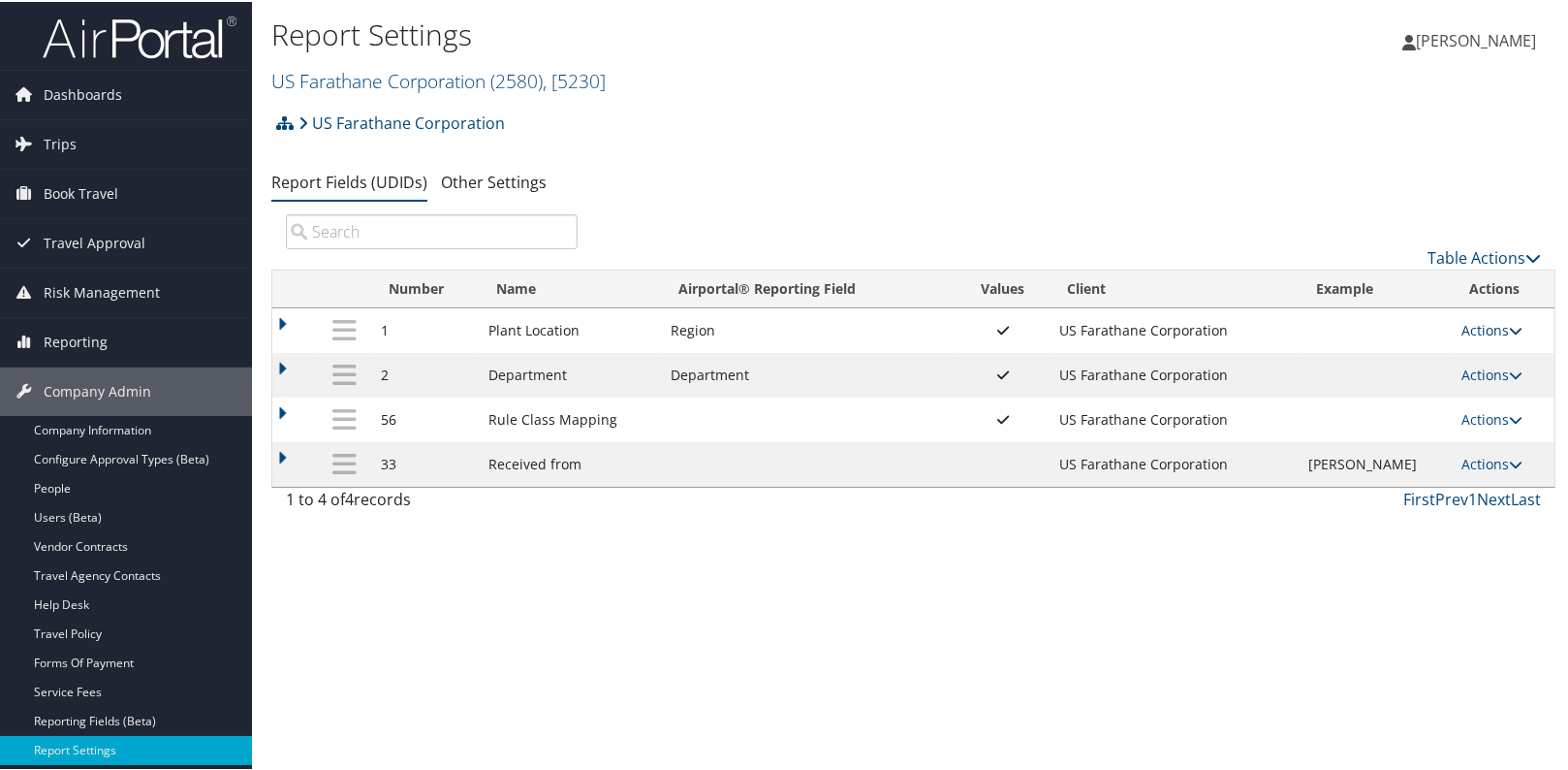
click at [1488, 326] on link "Actions" at bounding box center [1492, 328] width 61 height 18
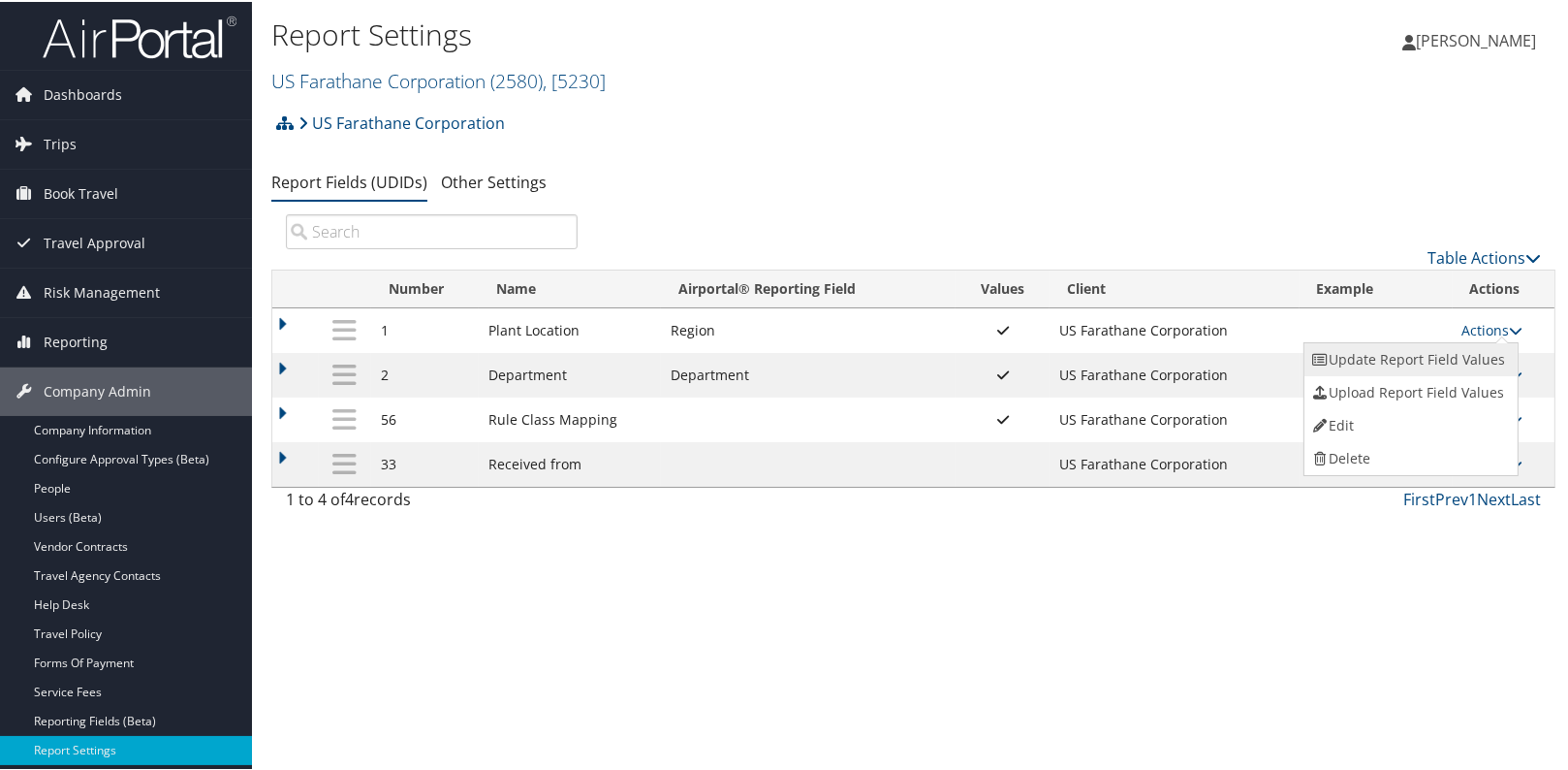
click at [1465, 349] on link "Update Report Field Values" at bounding box center [1409, 358] width 210 height 33
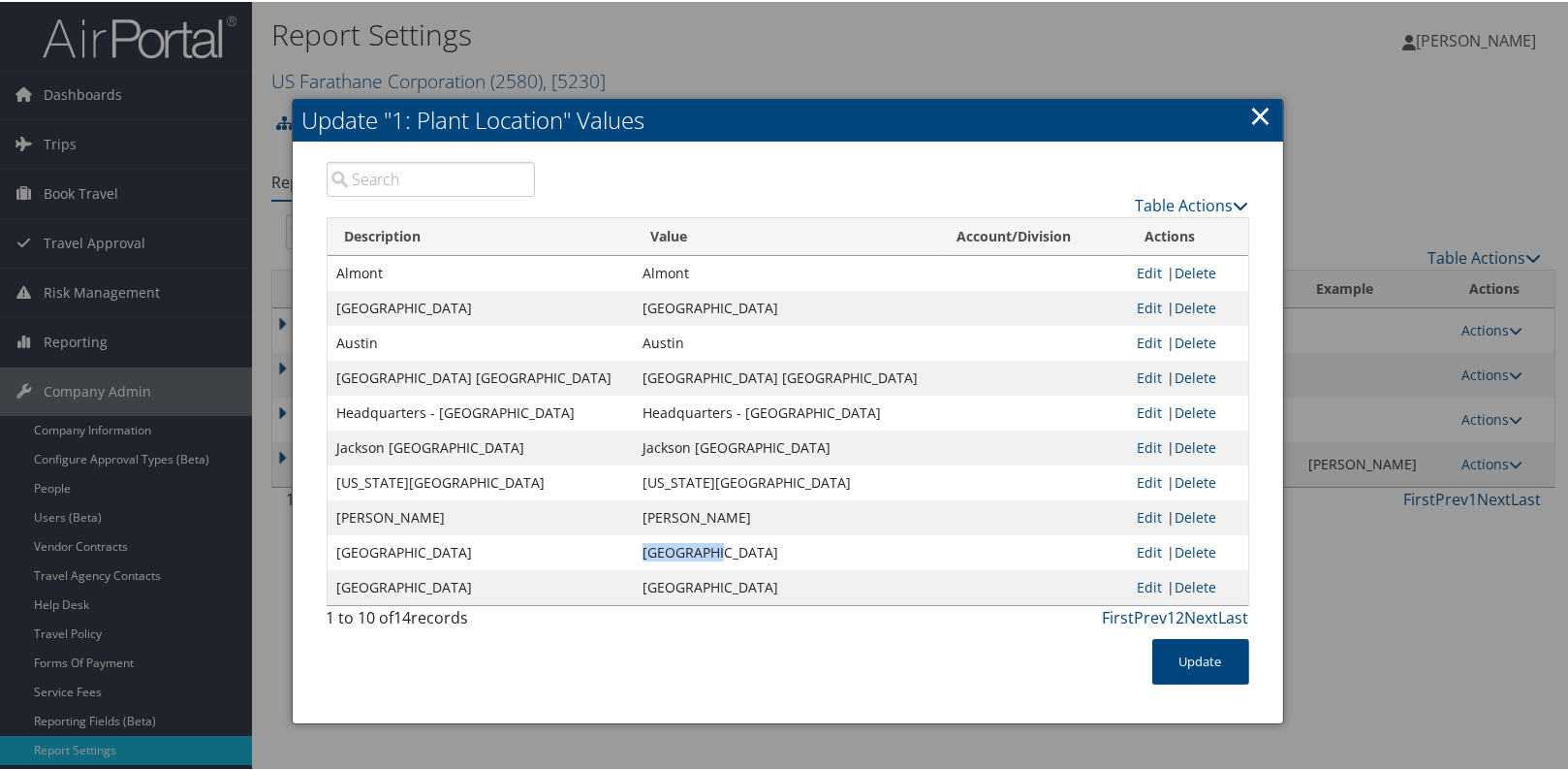
drag, startPoint x: 704, startPoint y: 555, endPoint x: 620, endPoint y: 557, distance: 84.0
click at [633, 557] on td "Port Huron" at bounding box center [786, 550] width 307 height 35
copy td "Port Huron"
click at [1258, 108] on link "×" at bounding box center [1261, 113] width 22 height 39
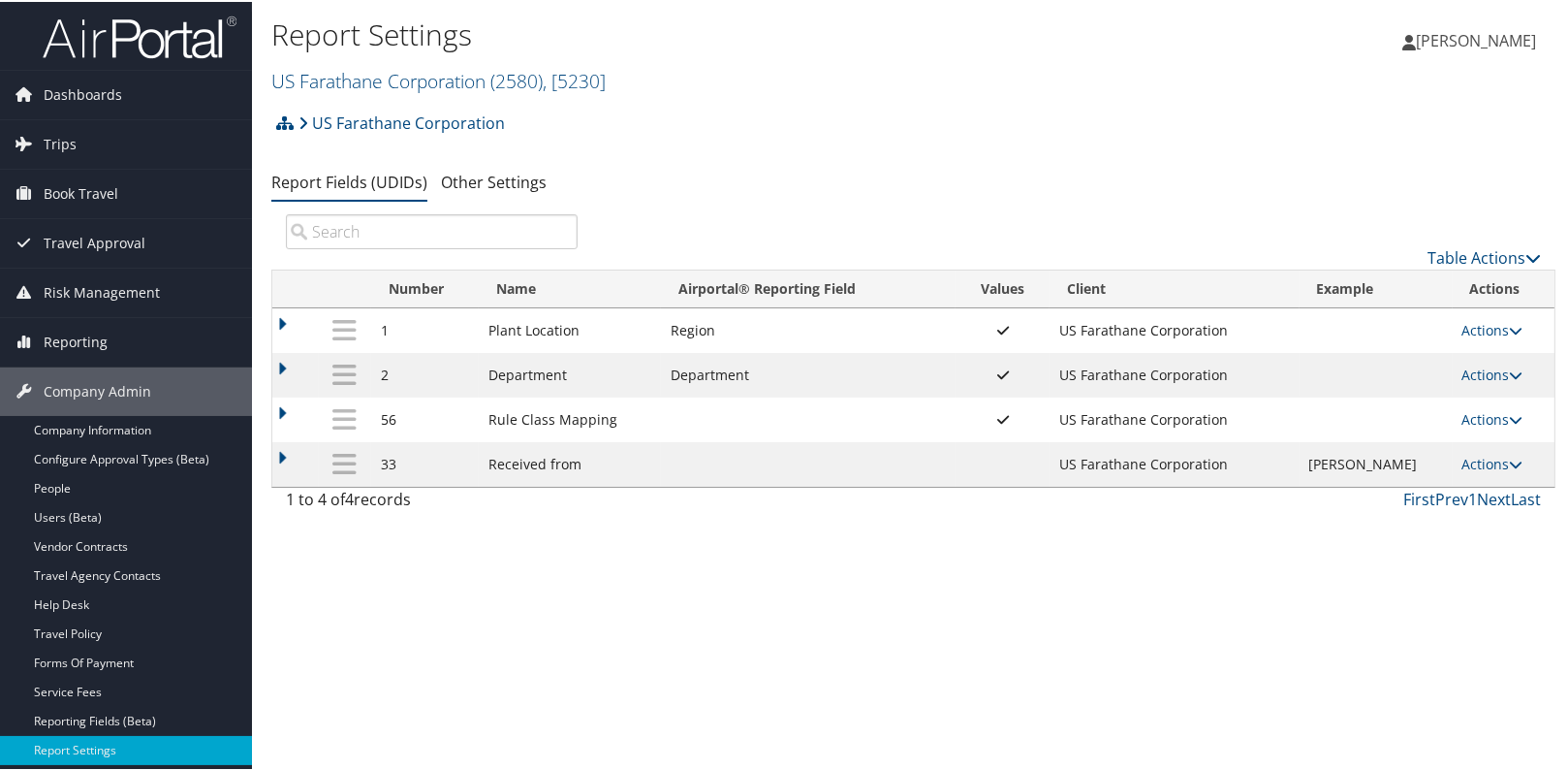
click at [620, 661] on div "Report Settings US Farathane Corporation ( 2580 ) , [ 5230 ] US Farathane Corpo…" at bounding box center [913, 385] width 1323 height 770
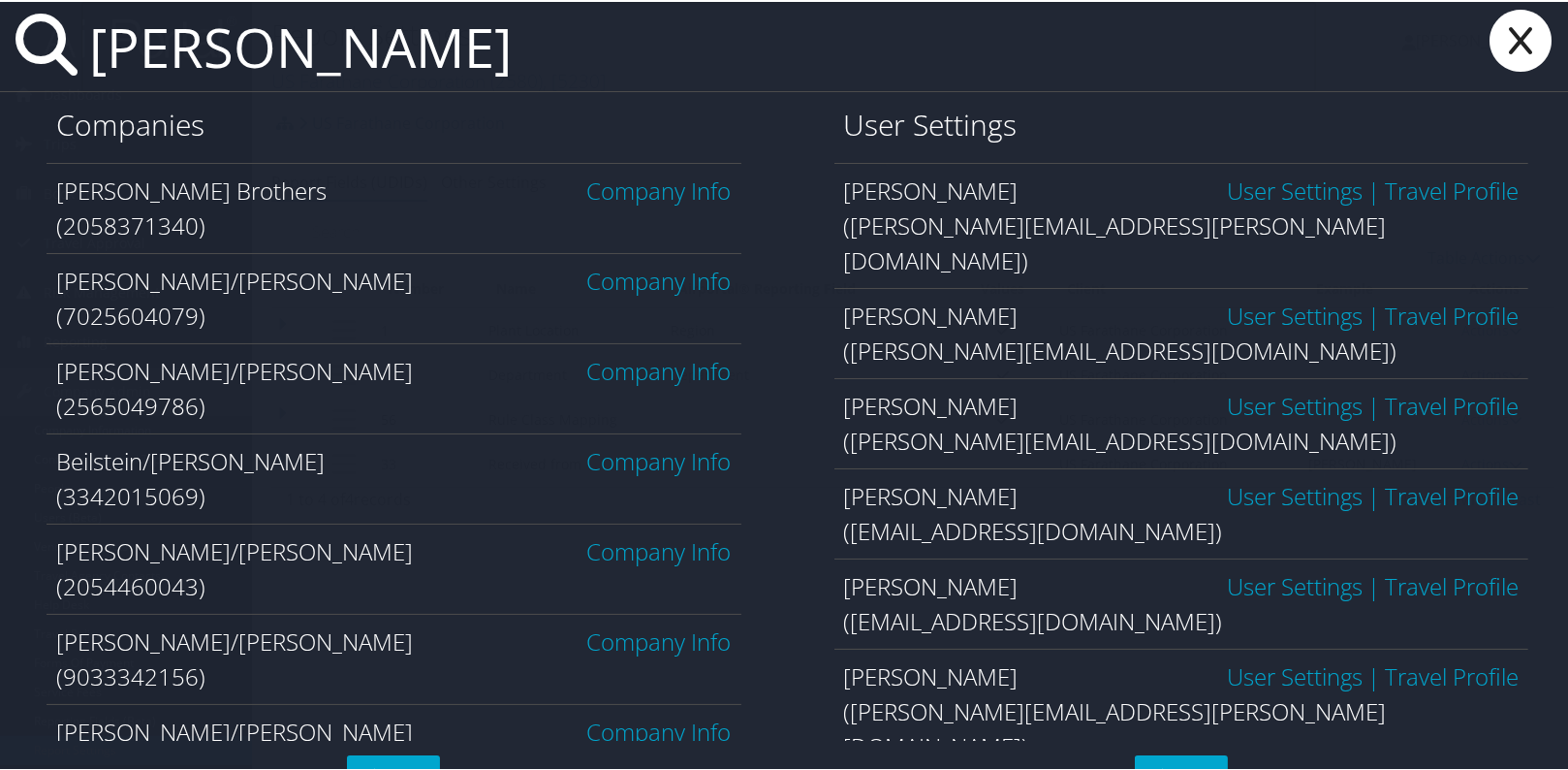
type input "angela harper"
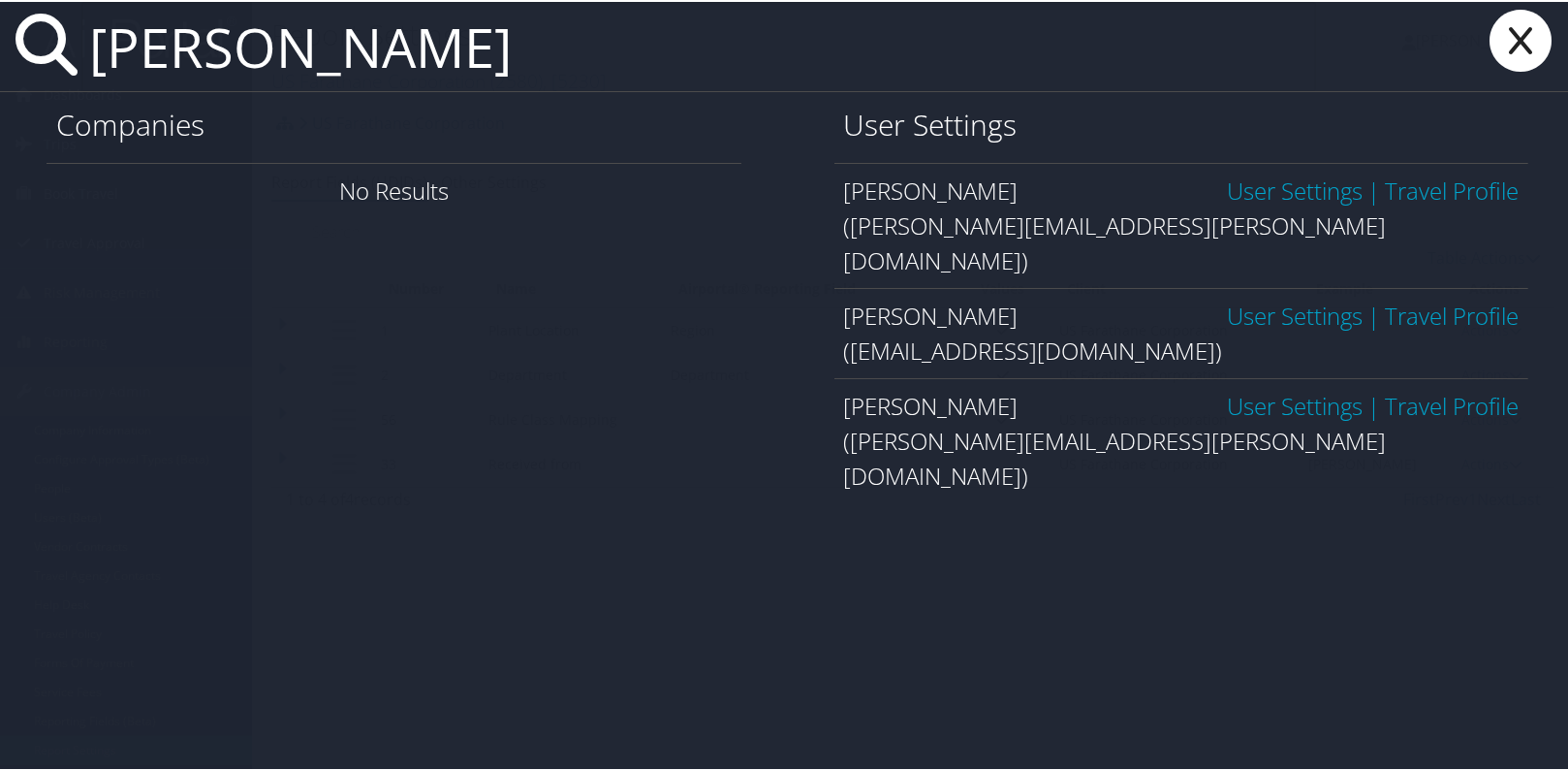
click at [1266, 180] on link "User Settings" at bounding box center [1295, 189] width 136 height 32
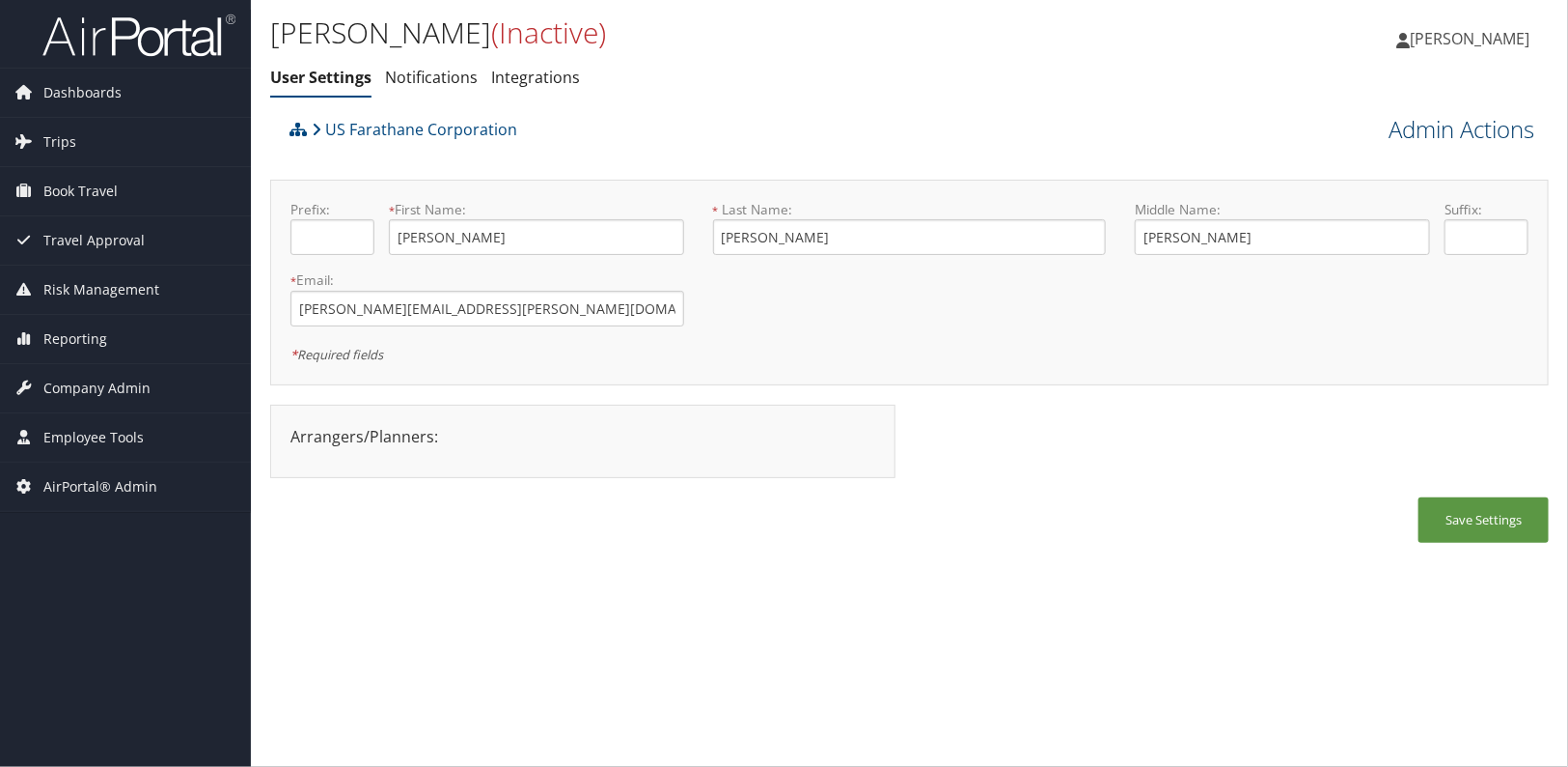
click at [1440, 135] on link "Admin Actions" at bounding box center [1462, 129] width 146 height 33
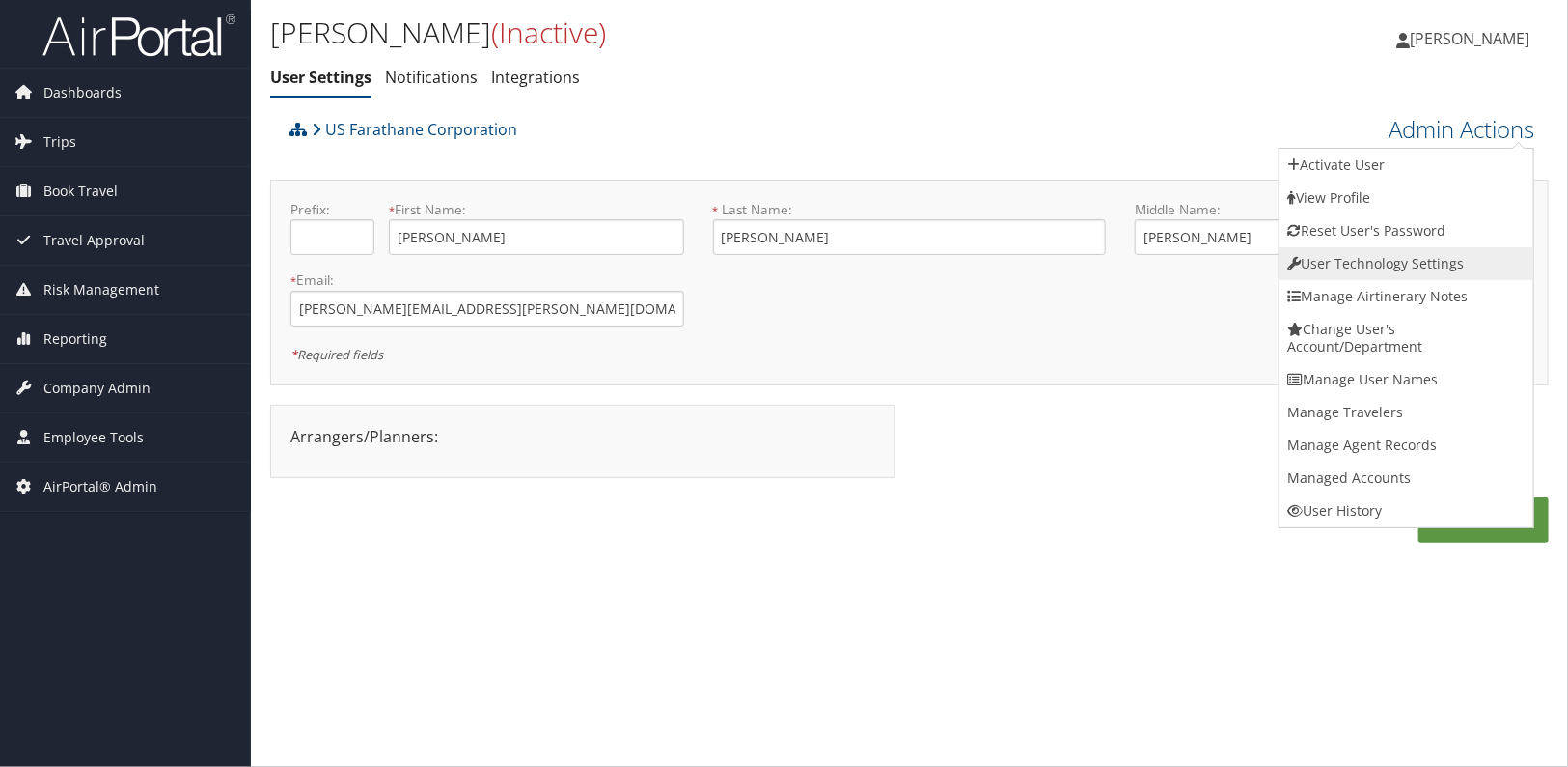
click at [1355, 257] on link "User Technology Settings" at bounding box center [1406, 263] width 254 height 33
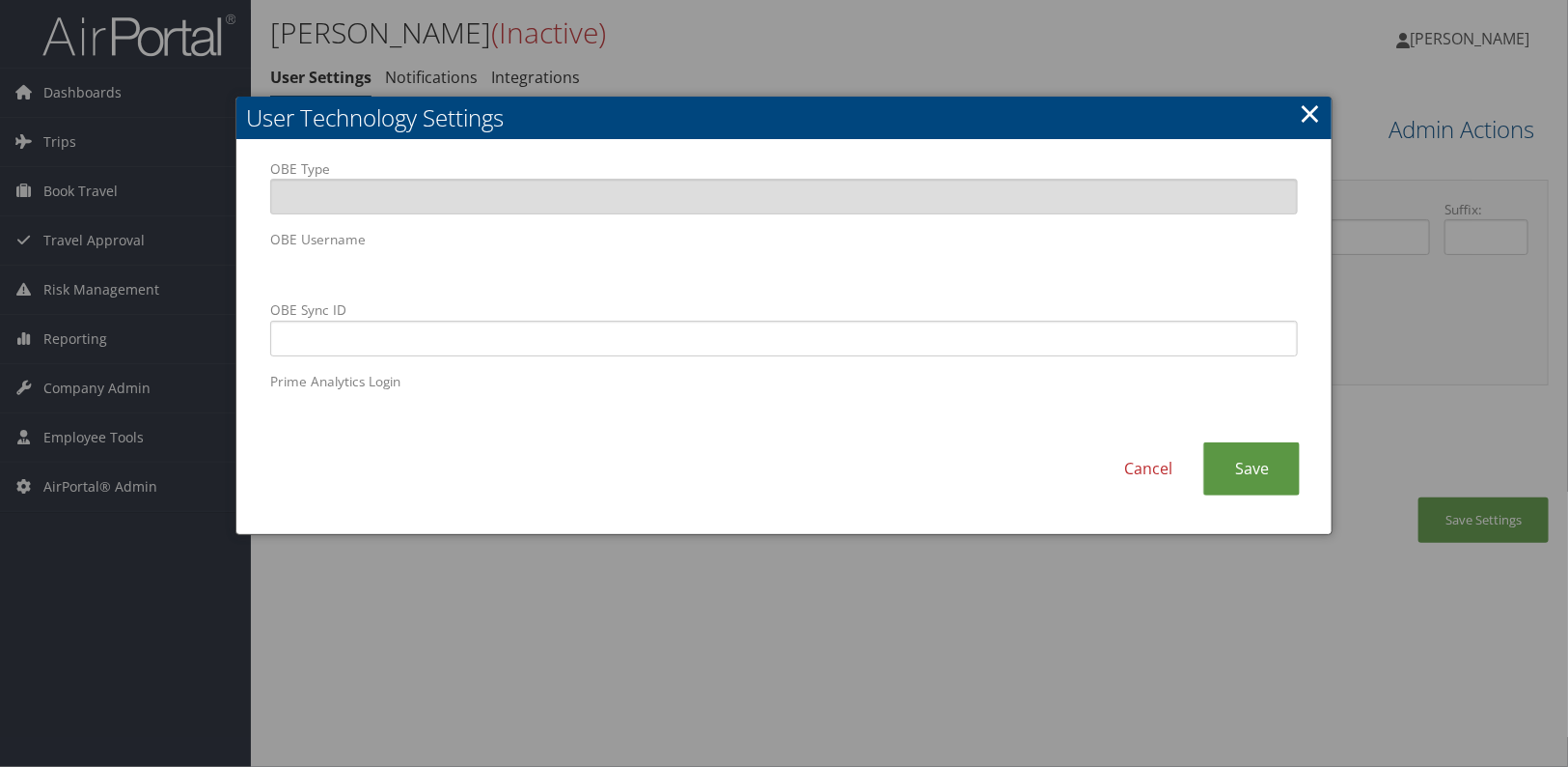
click at [265, 254] on div "OBE Type OBE Username OBE Sync ID Prime Analytics Login" at bounding box center [784, 300] width 1058 height 283
click at [1265, 464] on link "Save" at bounding box center [1251, 468] width 96 height 53
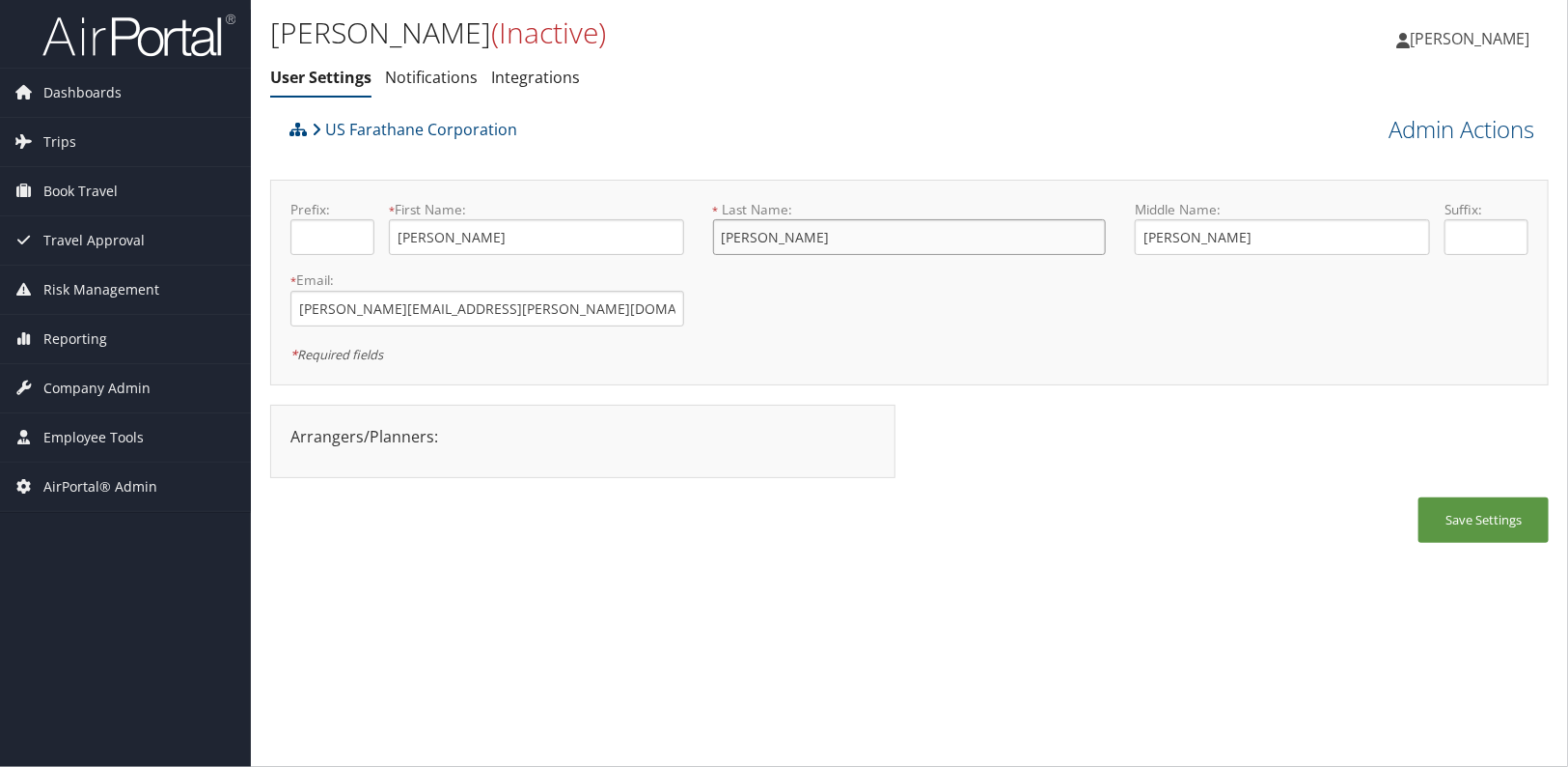
drag, startPoint x: 786, startPoint y: 236, endPoint x: 661, endPoint y: 235, distance: 125.0
click at [661, 200] on form "Prefix: * First Name: Angela This field is required * Last Name: Harper This fi…" at bounding box center [910, 200] width 1267 height 0
type input "Bradway"
drag, startPoint x: 551, startPoint y: 308, endPoint x: 174, endPoint y: 299, distance: 377.1
click at [174, 299] on div "Dashboards AirPortal 360™ (Manager) AirPortal 360™ (Agent) My Travel Dashboard …" at bounding box center [784, 383] width 1568 height 767
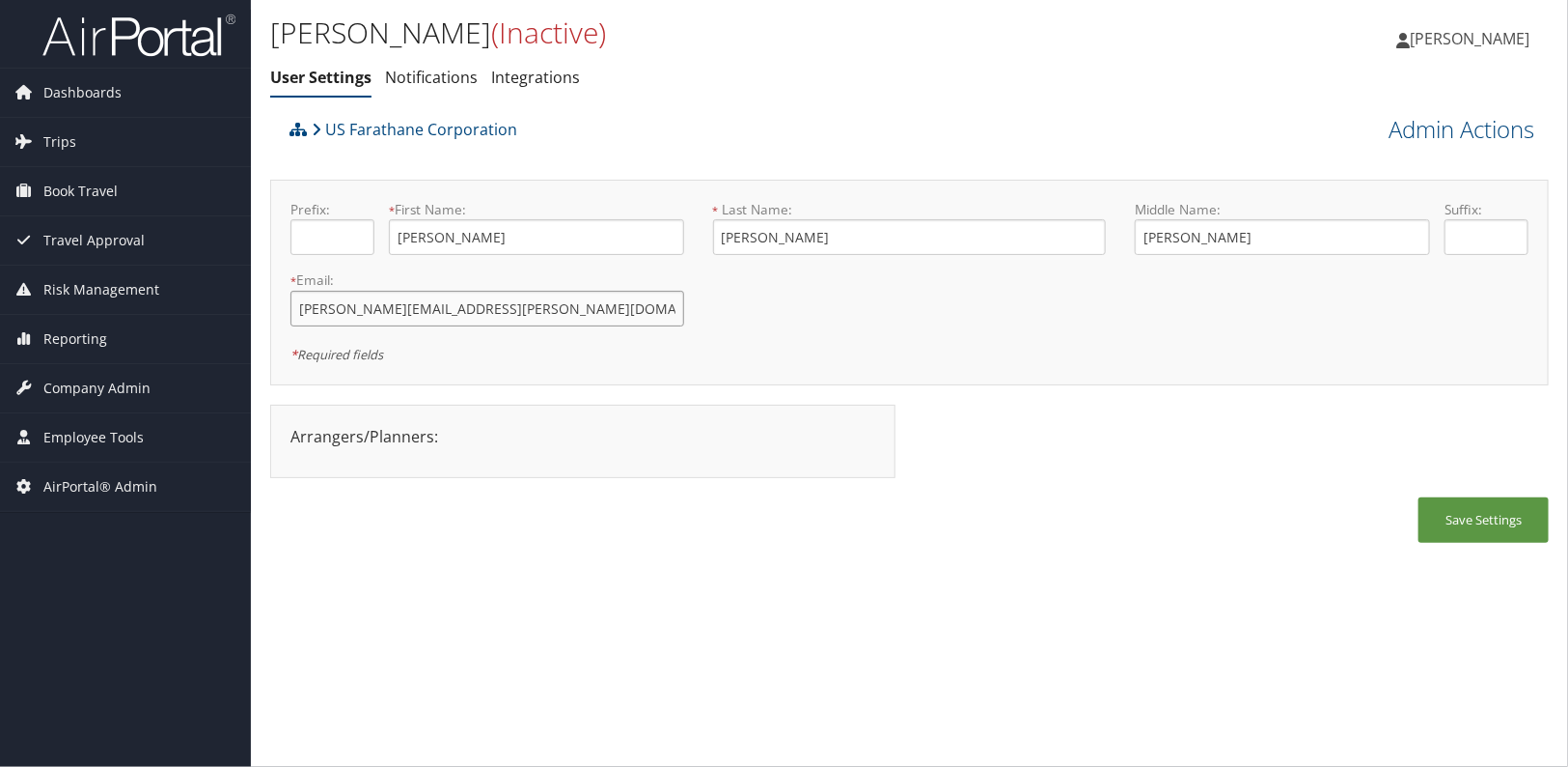
paste input "bradway"
type input "angela.bradway@usfarathane.com"
click at [768, 581] on div "Angela Harper (Inactive) User Settings Notifications Integrations User Settings…" at bounding box center [909, 383] width 1317 height 767
click at [1451, 523] on button "Save Settings" at bounding box center [1483, 520] width 130 height 46
click at [509, 556] on div "Save Settings" at bounding box center [910, 529] width 1279 height 65
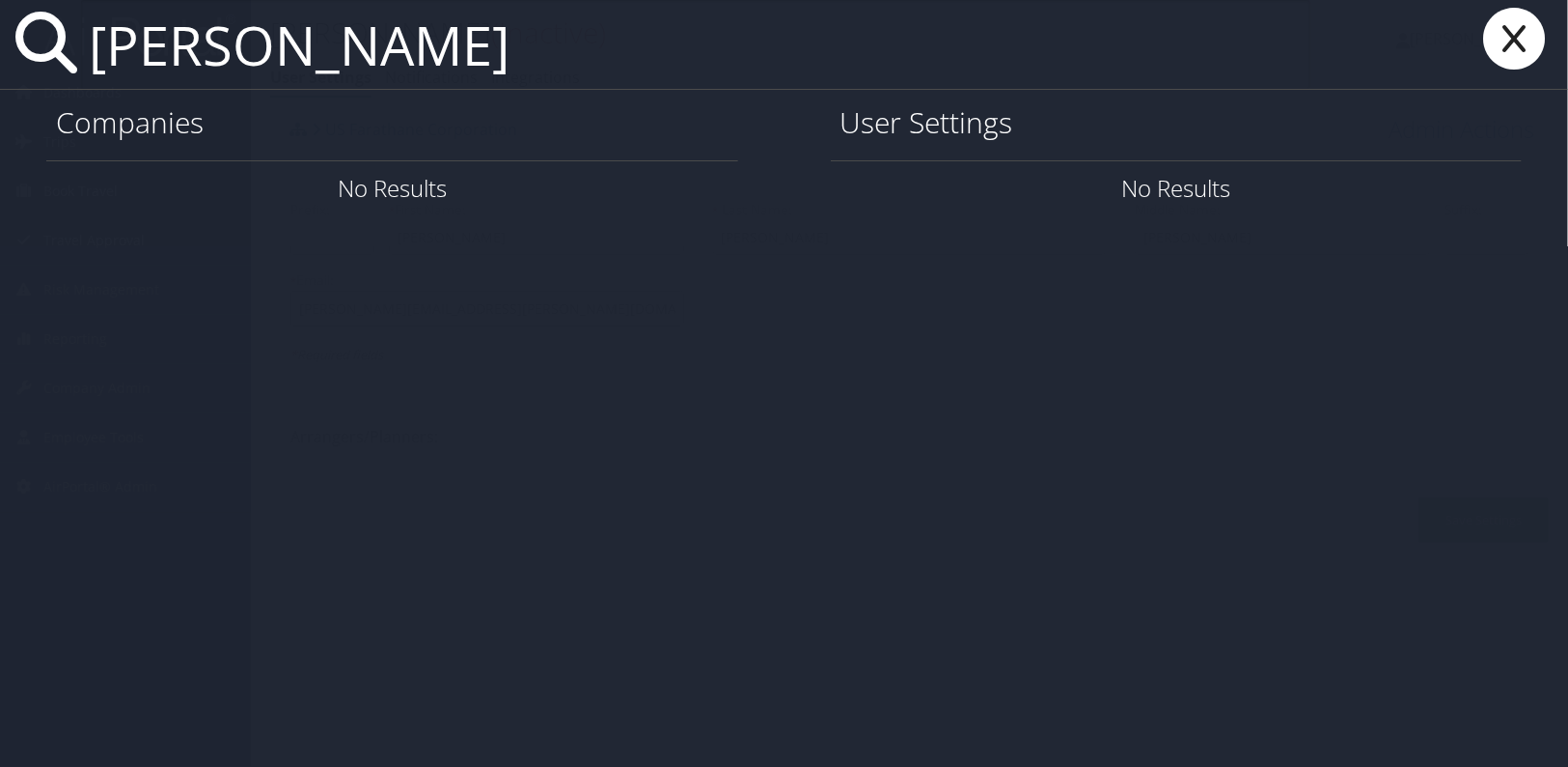
type input "jason crutchfield"
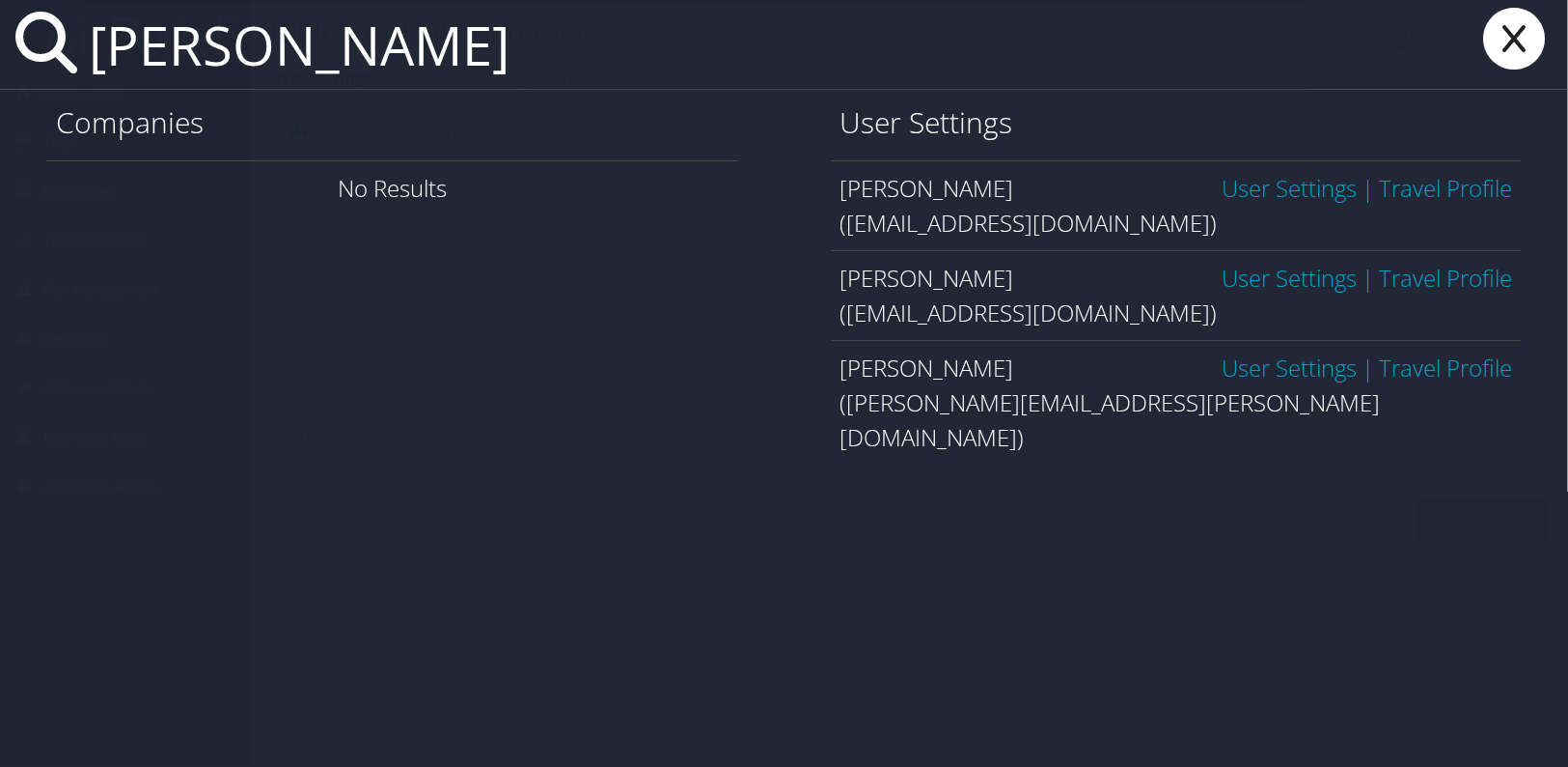
click at [1264, 194] on link "User Settings" at bounding box center [1290, 188] width 135 height 32
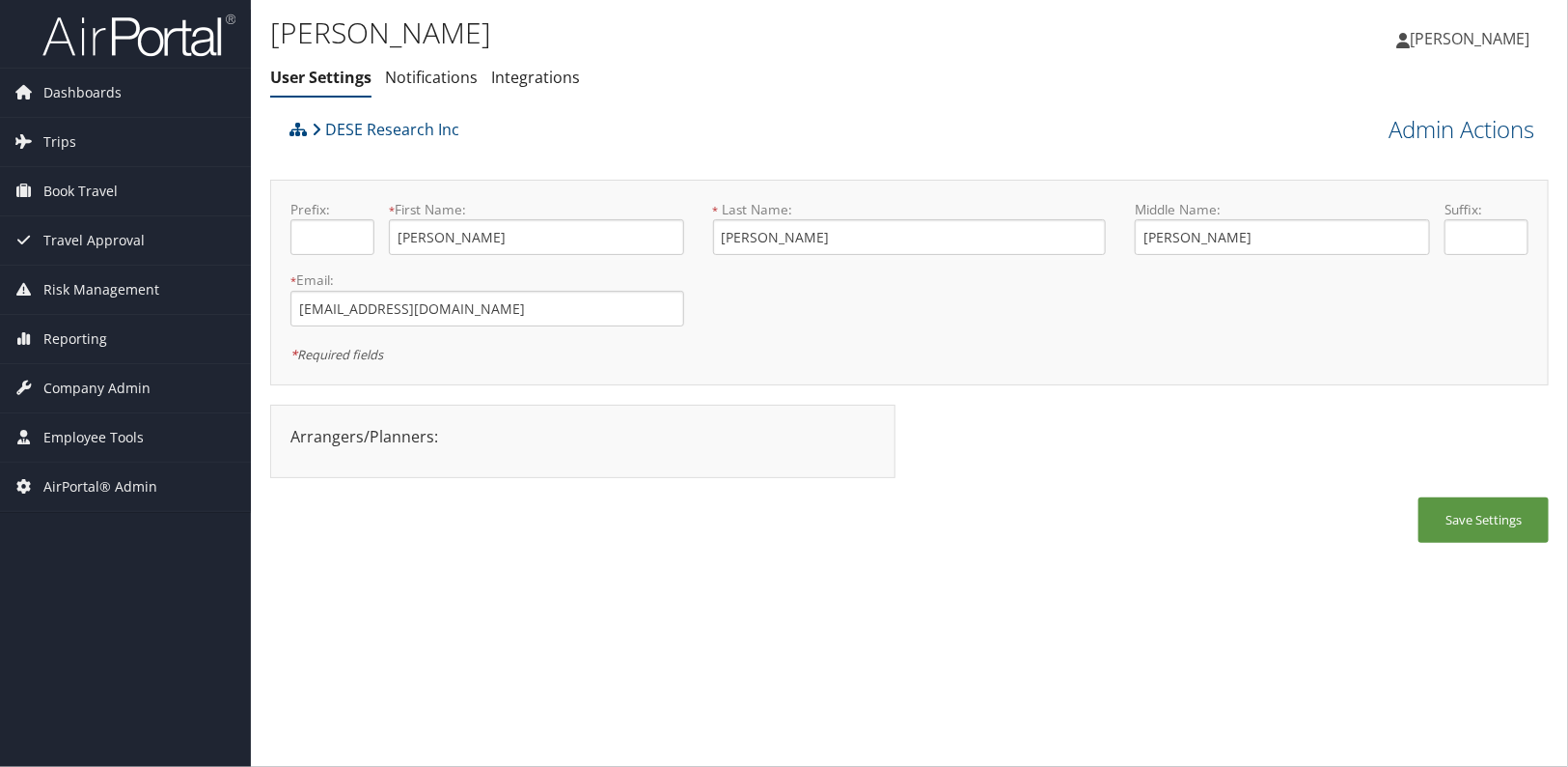
click at [68, 574] on div "Dashboards AirPortal 360™ (Manager) AirPortal 360™ (Agent) My Travel Dashboard …" at bounding box center [784, 383] width 1568 height 767
drag, startPoint x: 504, startPoint y: 310, endPoint x: 258, endPoint y: 319, distance: 246.2
click at [258, 319] on div "[PERSON_NAME] User Settings Notifications Integrations User Settings Notificati…" at bounding box center [909, 383] width 1317 height 767
